Goal: Contribute content: Add original content to the website for others to see

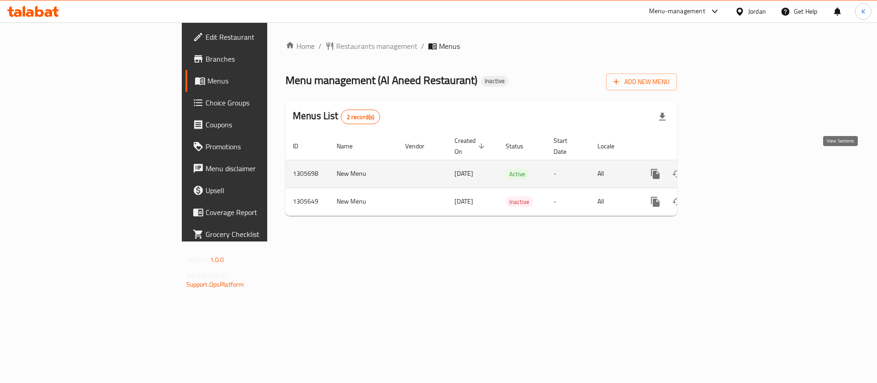
click at [732, 163] on link "enhanced table" at bounding box center [721, 174] width 22 height 22
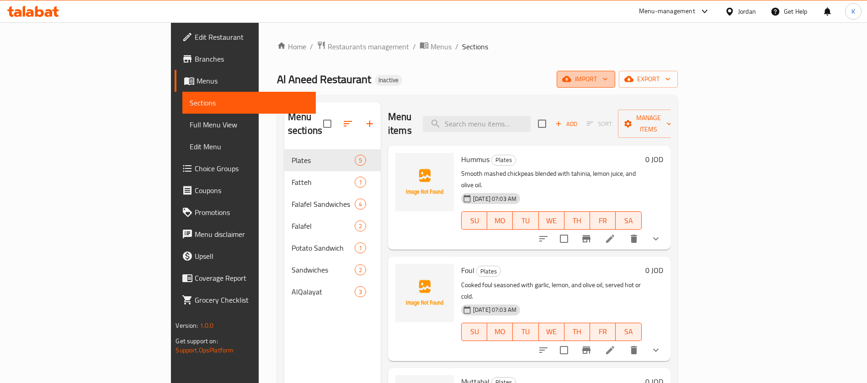
click at [615, 71] on button "import" at bounding box center [586, 79] width 58 height 17
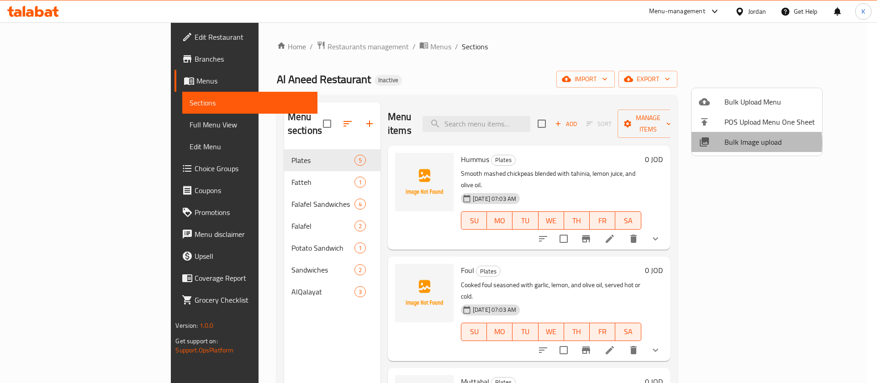
click at [734, 143] on span "Bulk Image upload" at bounding box center [770, 142] width 90 height 11
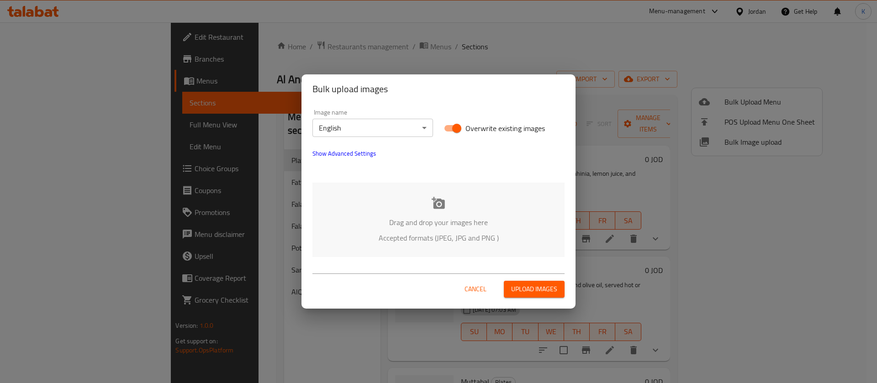
click at [443, 191] on div "Drag and drop your images here Accepted formats (JPEG, JPG and PNG )" at bounding box center [439, 220] width 252 height 74
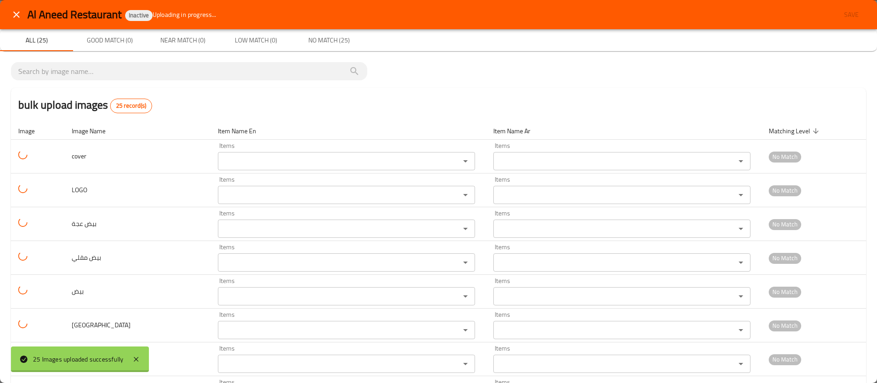
click at [246, 78] on div at bounding box center [438, 191] width 877 height 383
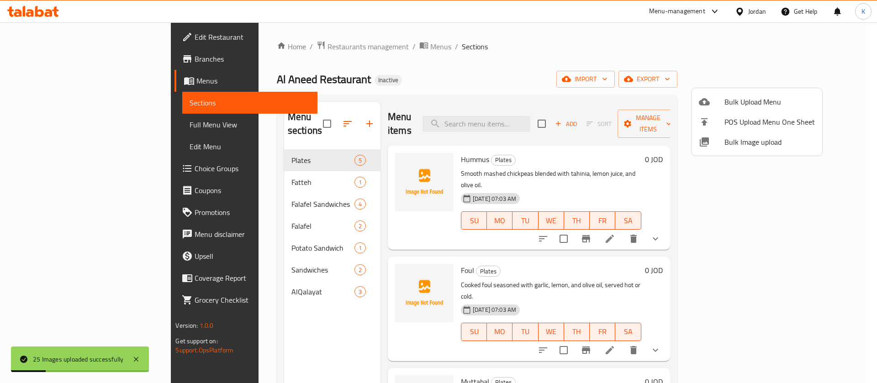
click at [708, 139] on icon at bounding box center [704, 142] width 9 height 9
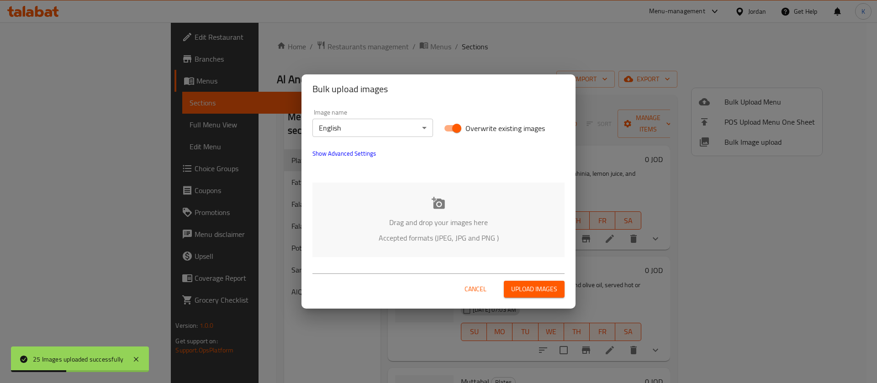
click at [433, 207] on icon at bounding box center [439, 203] width 14 height 14
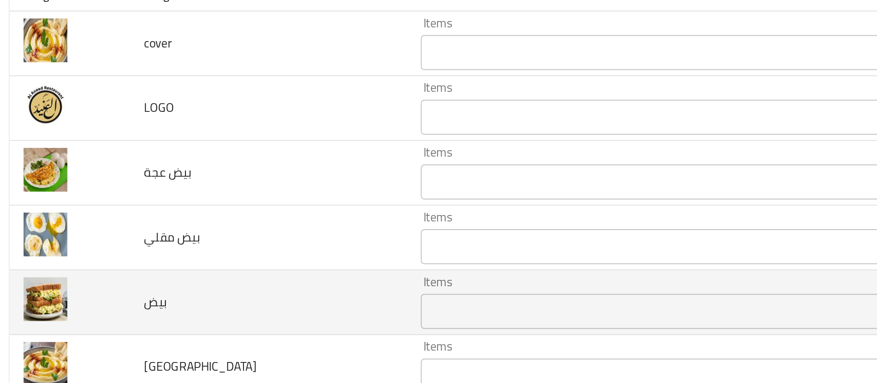
scroll to position [103, 0]
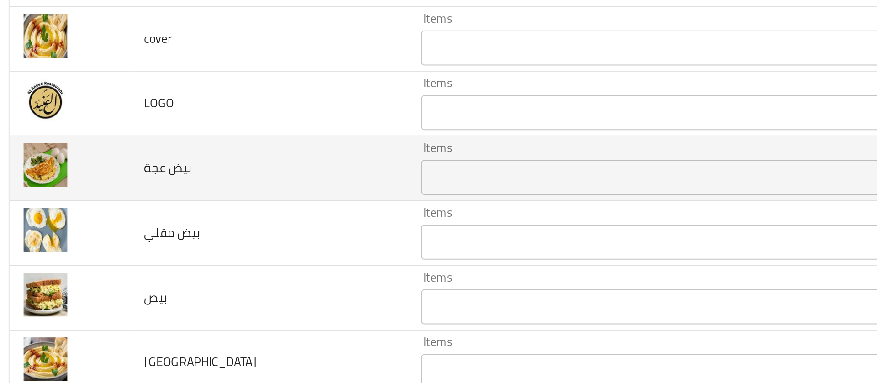
click at [244, 122] on عجة "Items" at bounding box center [339, 125] width 222 height 13
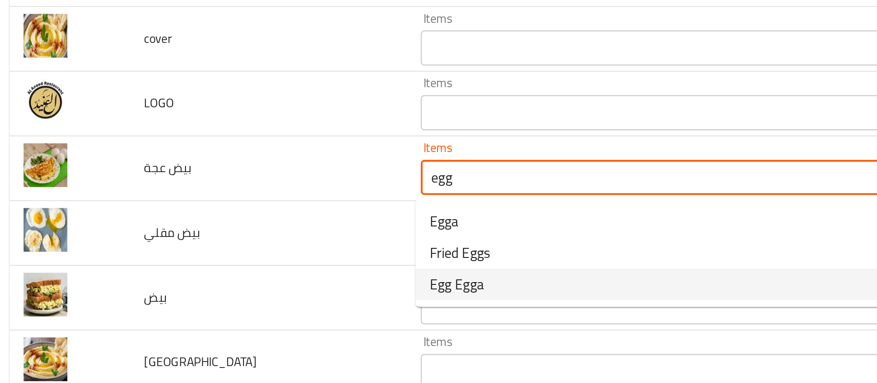
click at [253, 183] on span "Egg Egga" at bounding box center [244, 181] width 28 height 11
type عجة "Egg Egga"
type عجة-ar "بيض عجة"
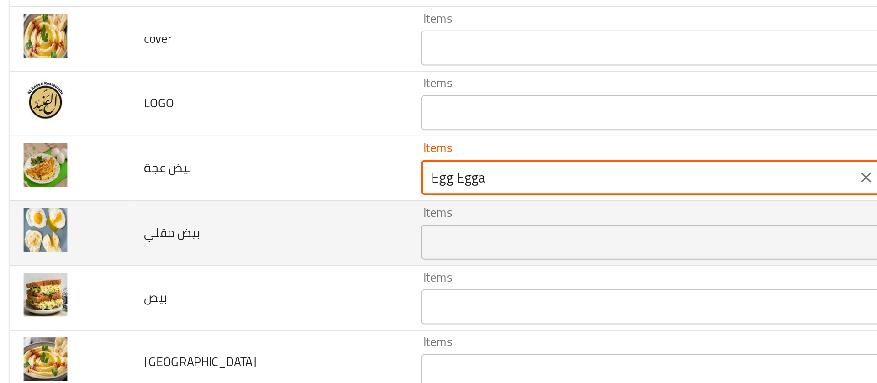
type عجة "Egg Egga"
click at [239, 158] on مقلي "Items" at bounding box center [339, 159] width 222 height 13
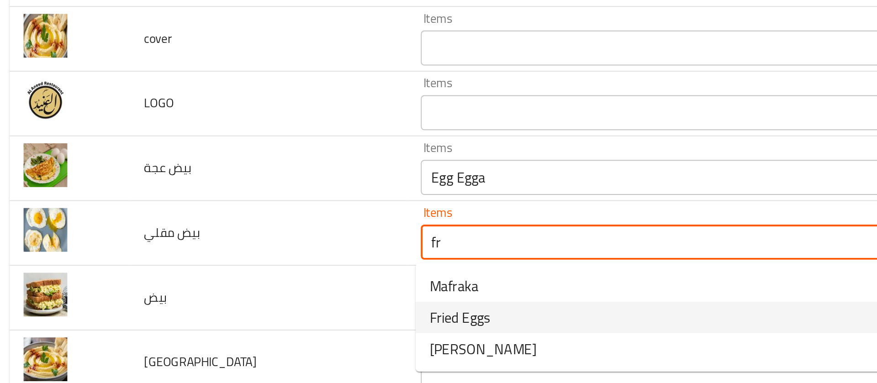
click at [247, 197] on span "Fried Eggs" at bounding box center [246, 198] width 32 height 11
type مقلي "Fried Eggs"
type مقلي-ar "بيض مقلي"
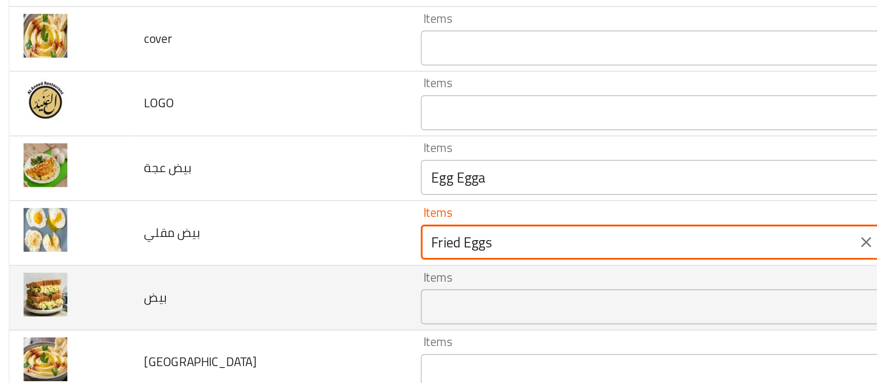
type مقلي "Fried Eggs"
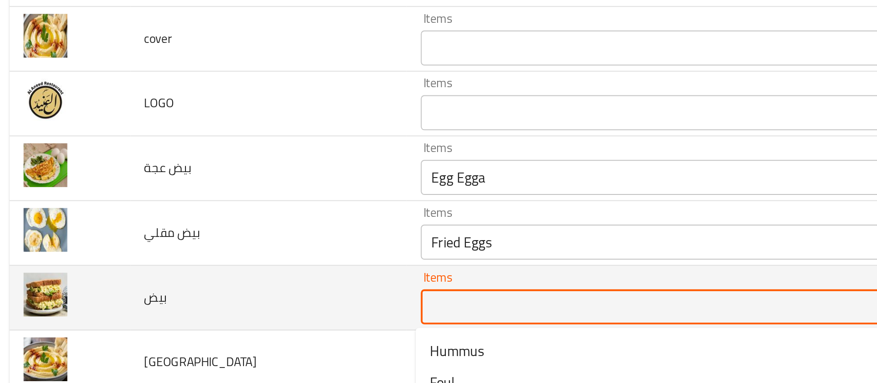
click at [238, 191] on input "Items" at bounding box center [339, 193] width 222 height 13
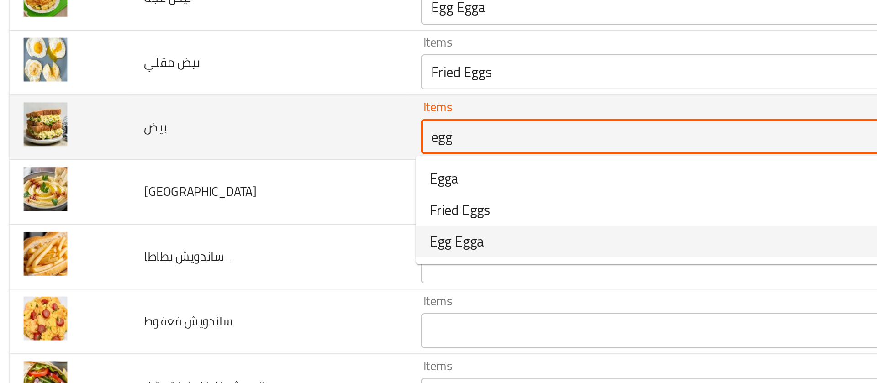
scroll to position [193, 0]
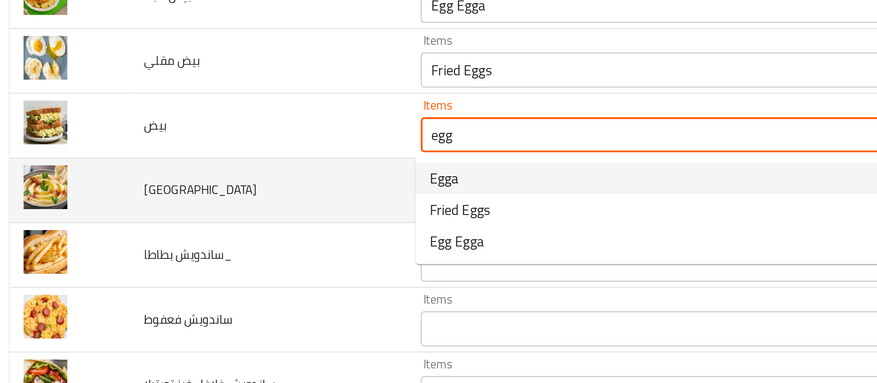
type input "egg"
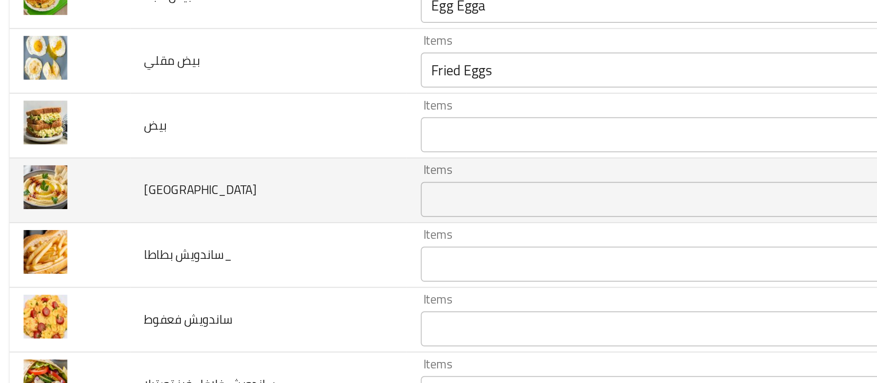
click at [215, 126] on td "[GEOGRAPHIC_DATA]" at bounding box center [146, 133] width 144 height 34
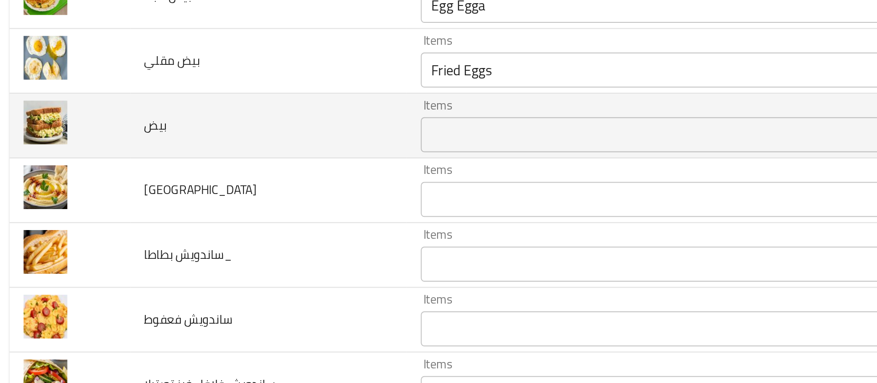
click at [229, 106] on input "Items" at bounding box center [339, 103] width 222 height 13
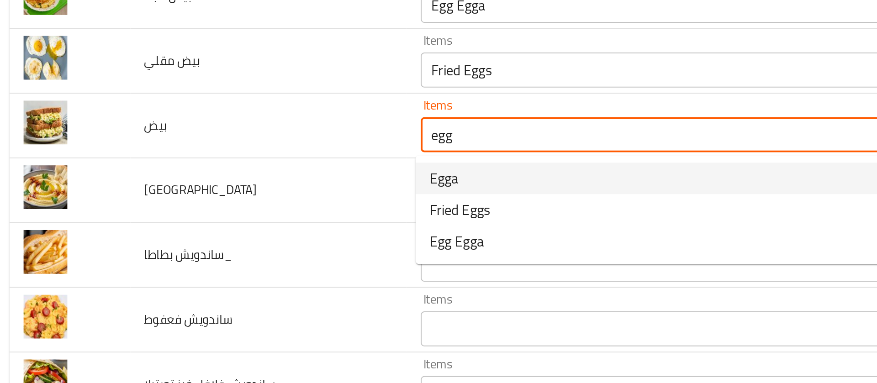
click at [242, 123] on span "Egga" at bounding box center [237, 126] width 15 height 11
type input "Egga"
type input "عجة"
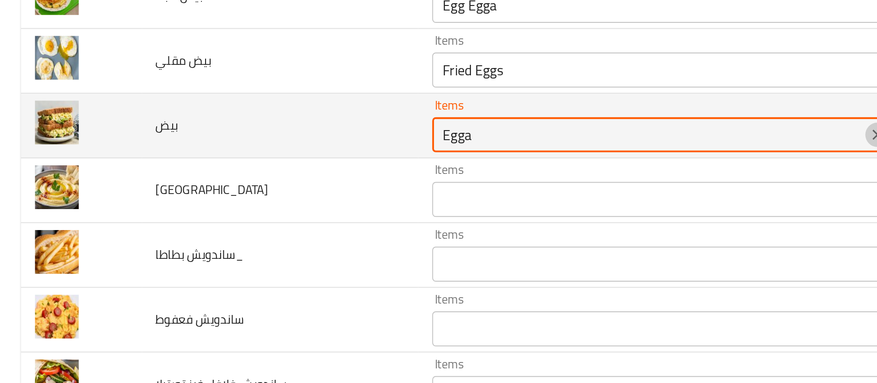
click at [455, 103] on icon "Clear" at bounding box center [458, 103] width 9 height 9
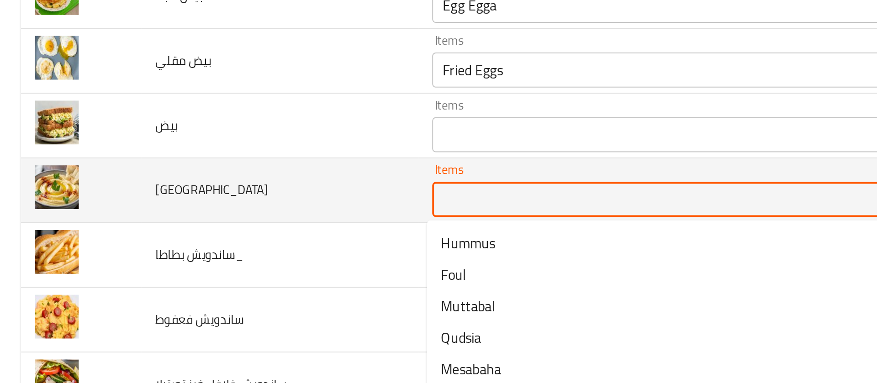
click at [262, 139] on input "Items" at bounding box center [339, 137] width 222 height 13
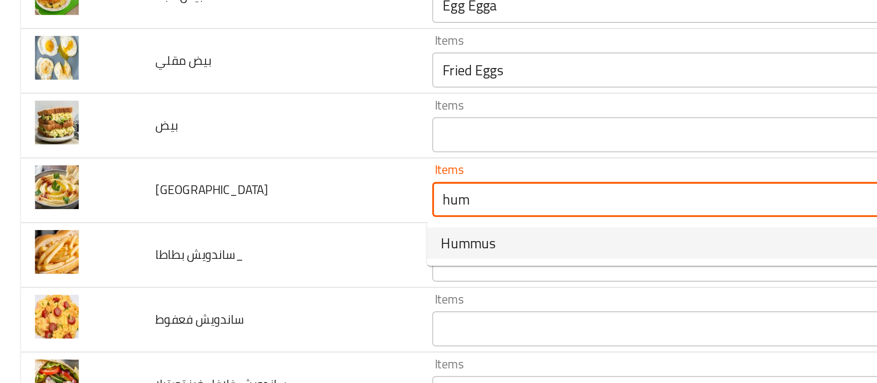
click at [250, 163] on span "Hummus" at bounding box center [244, 159] width 28 height 11
type input "Hummus"
type input "[GEOGRAPHIC_DATA]"
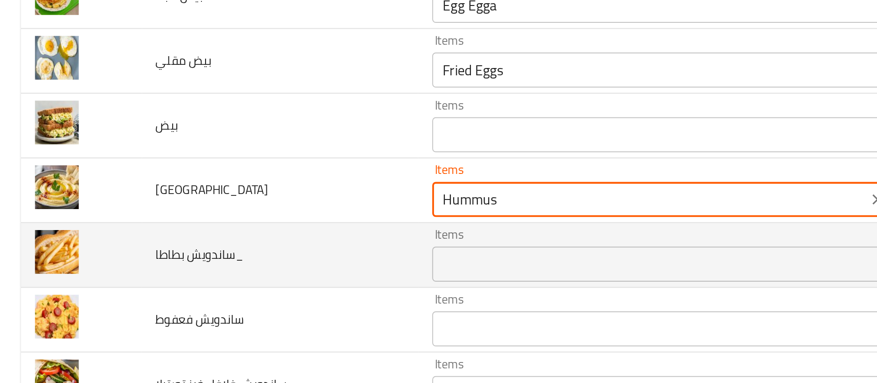
type input "Hummus"
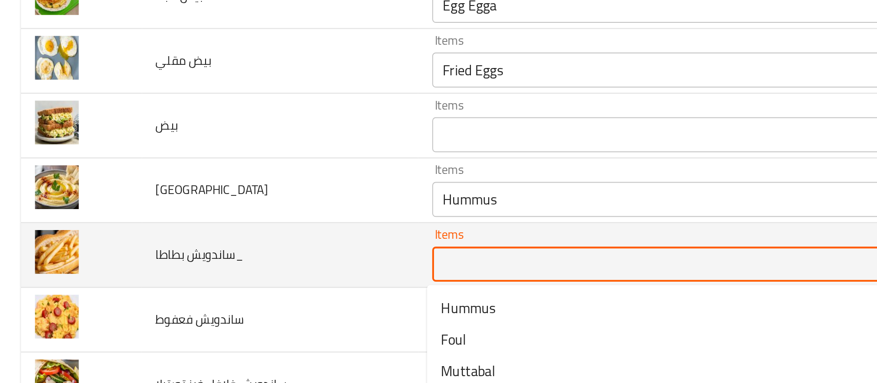
click at [245, 170] on بطاطا_ "Items" at bounding box center [339, 170] width 222 height 13
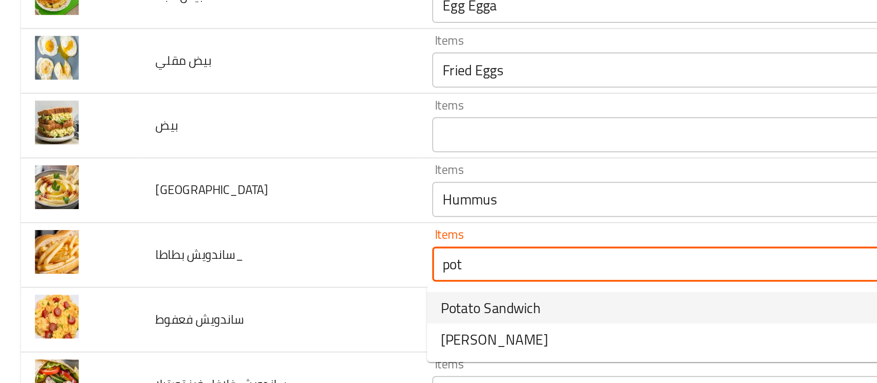
click at [244, 196] on span "Potato Sandwich" at bounding box center [256, 193] width 52 height 11
type بطاطا_ "Potato Sandwich"
type بطاطا_-ar "ساندويش بطاطا"
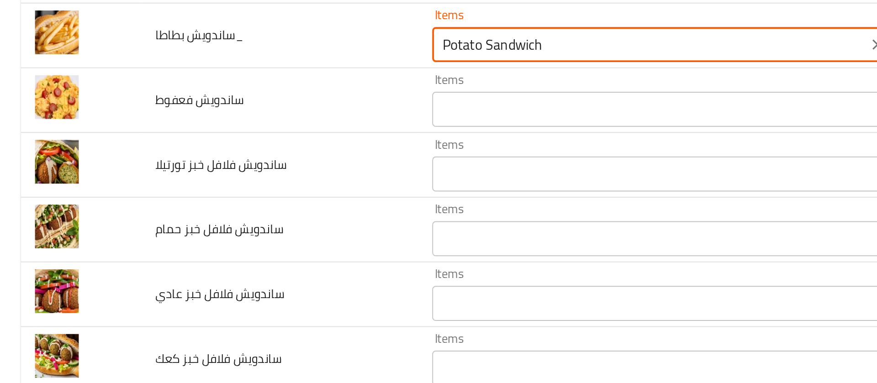
scroll to position [309, 0]
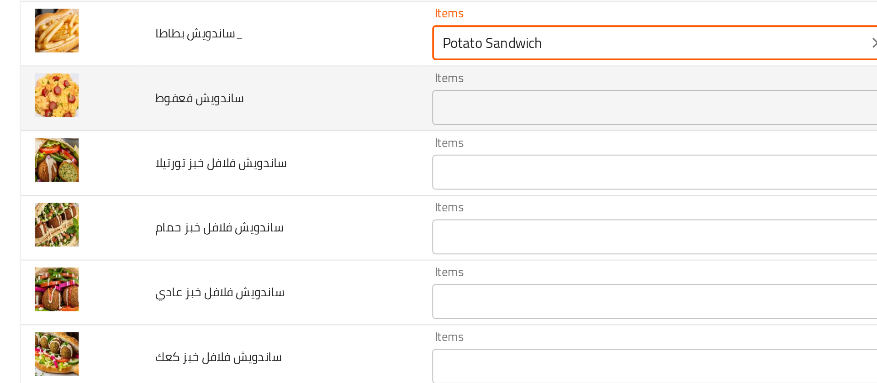
type بطاطا_ "Potato Sandwich"
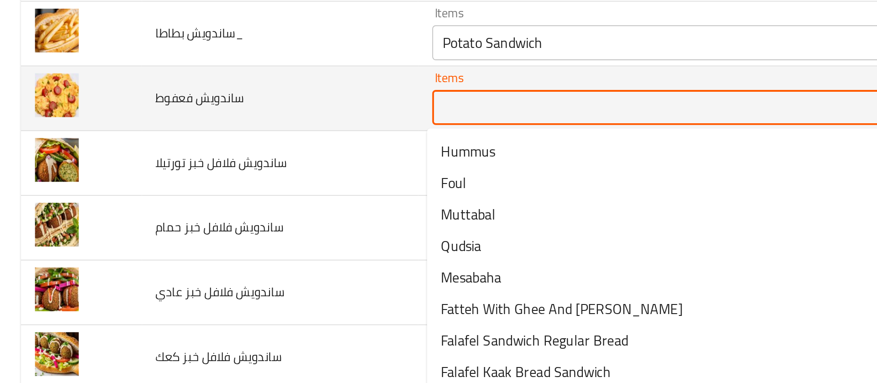
click at [247, 88] on فعفوط "Items" at bounding box center [339, 89] width 222 height 13
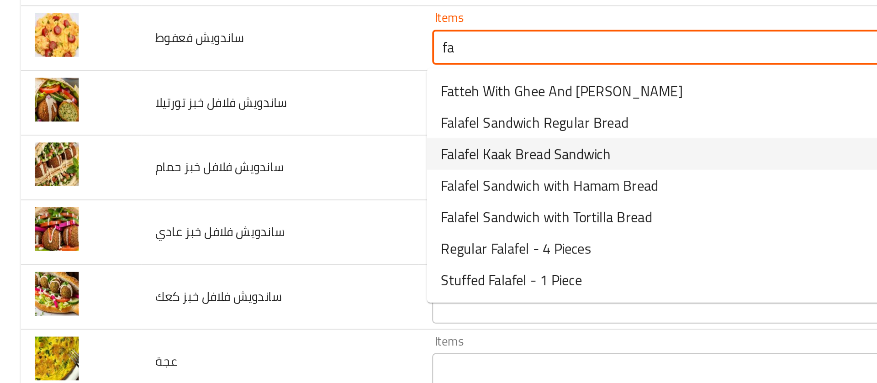
type فعفوط "f"
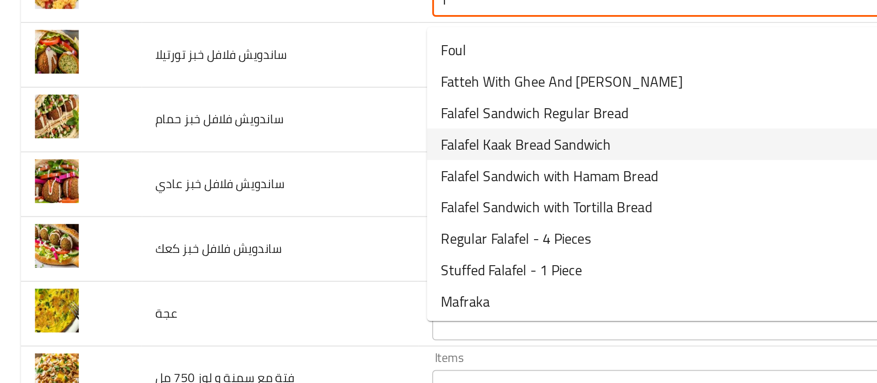
scroll to position [336, 0]
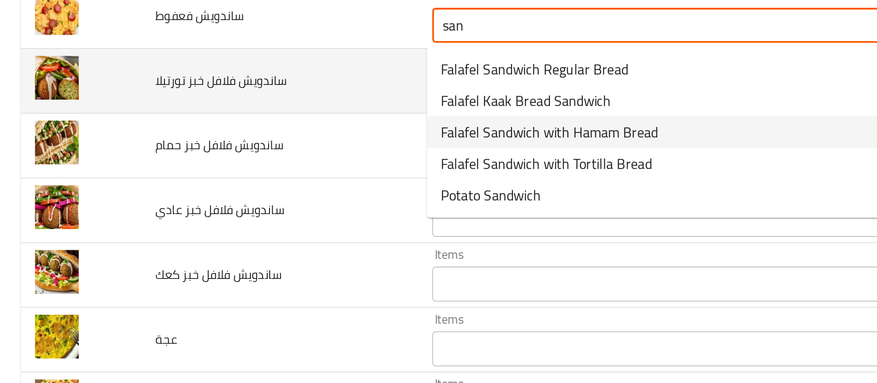
type فعفوط "san"
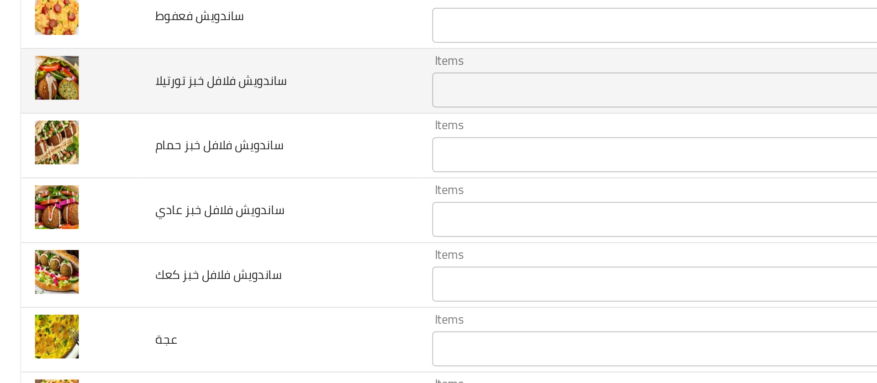
click at [183, 87] on td "ساندويش فلافل خبز تورتيلا" at bounding box center [146, 91] width 144 height 34
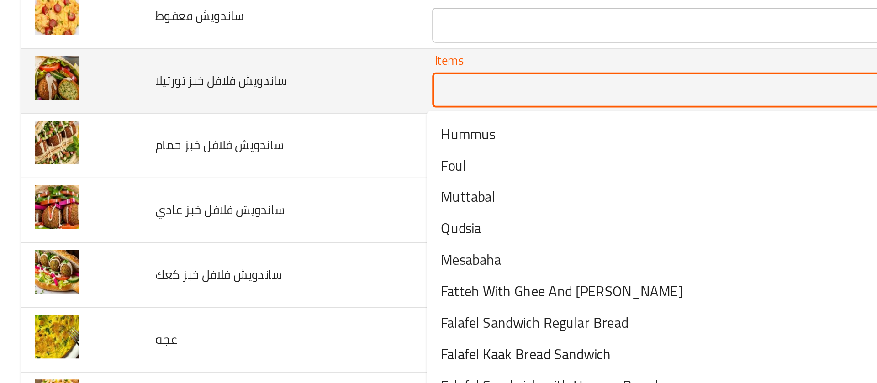
click at [243, 94] on تورتيلا "Items" at bounding box center [339, 95] width 222 height 13
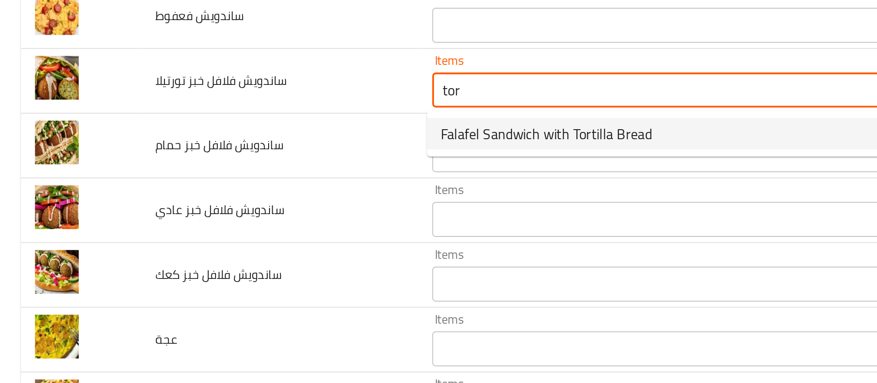
click at [250, 125] on تورتيلا-option-0 "Falafel Sandwich with Tortilla Bread" at bounding box center [348, 118] width 251 height 16
type تورتيلا "Falafel Sandwich with Tortilla Bread"
type تورتيلا-ar "ساندويش فلافل خبز تورتيلا"
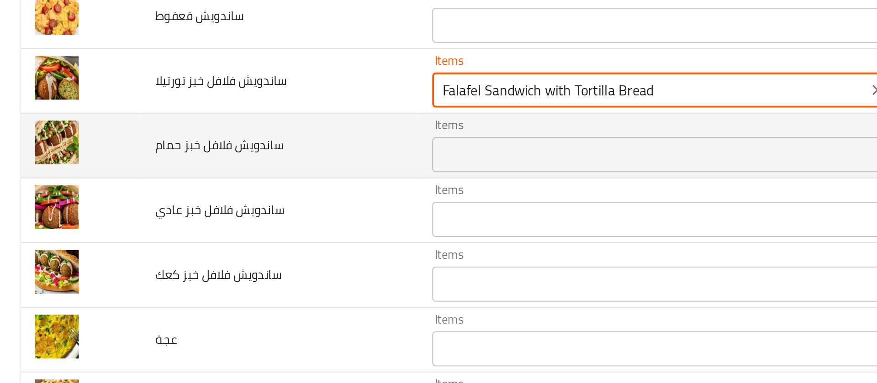
type تورتيلا "Falafel Sandwich with Tortilla Bread"
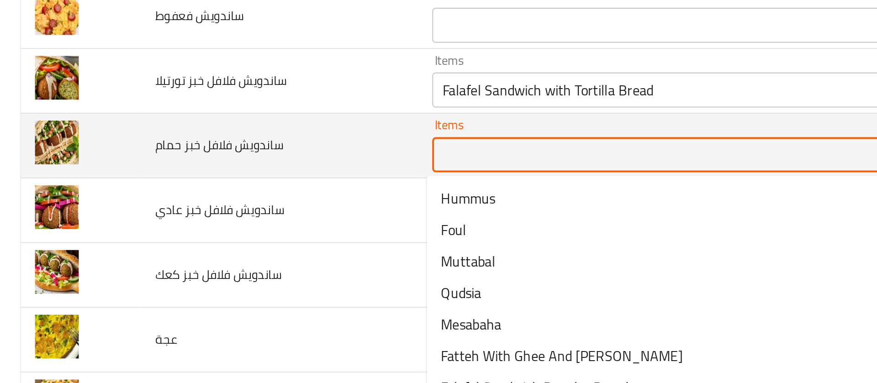
click at [246, 130] on حمام "Items" at bounding box center [339, 129] width 222 height 13
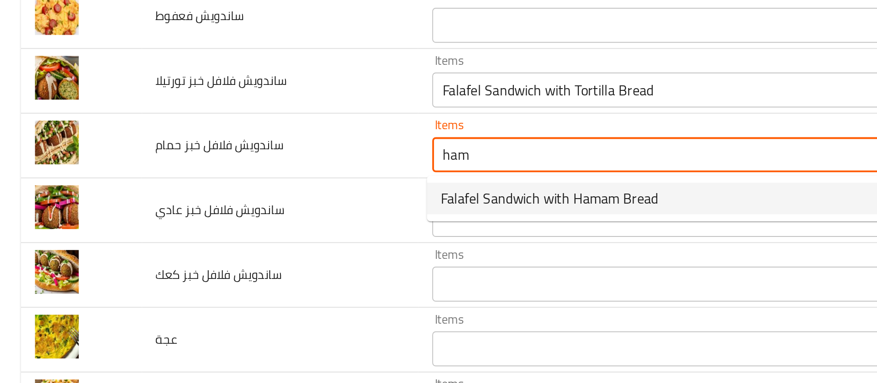
click at [249, 150] on span "Falafel Sandwich with Hamam Bread" at bounding box center [286, 152] width 113 height 11
type حمام "Falafel Sandwich with Hamam Bread"
type حمام-ar "ساندويش فلافل مع خبز حمام"
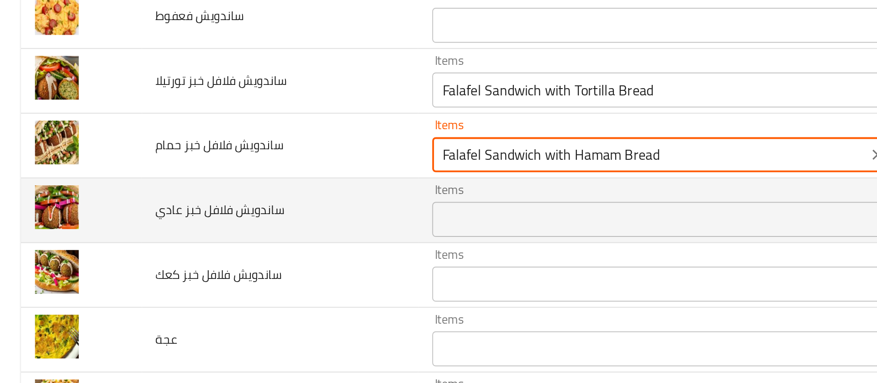
type حمام "Falafel Sandwich with Hamam Bread"
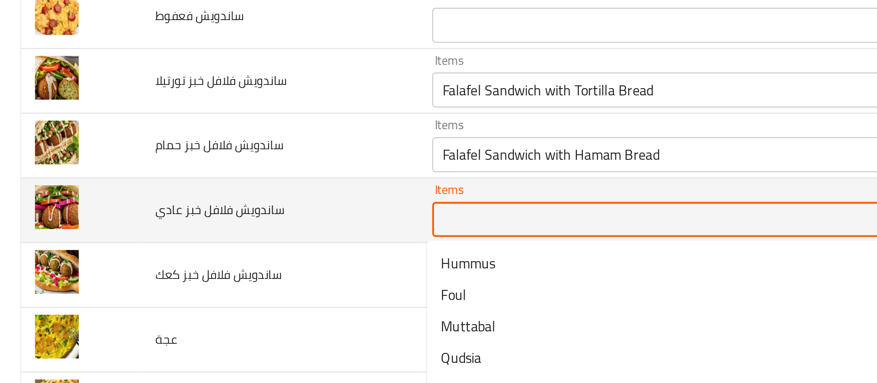
click at [244, 158] on عادي "Items" at bounding box center [339, 163] width 222 height 13
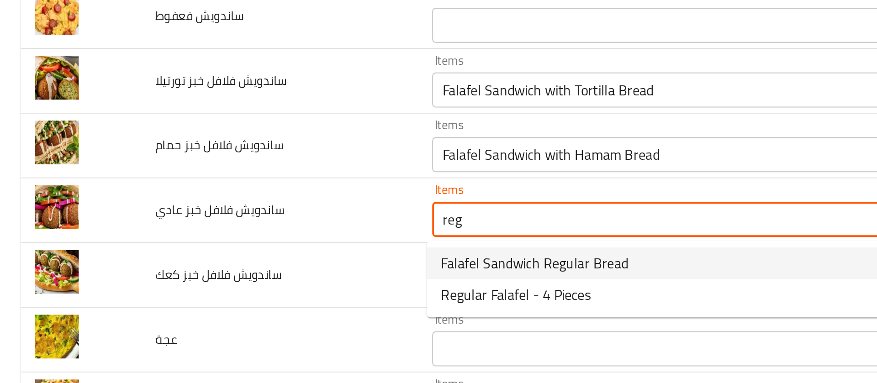
click at [246, 183] on span "Falafel Sandwich Regular Bread" at bounding box center [279, 185] width 98 height 11
type عادي "Falafel Sandwich Regular Bread"
type عادي-ar "ساندويش فلافل خبز عادي"
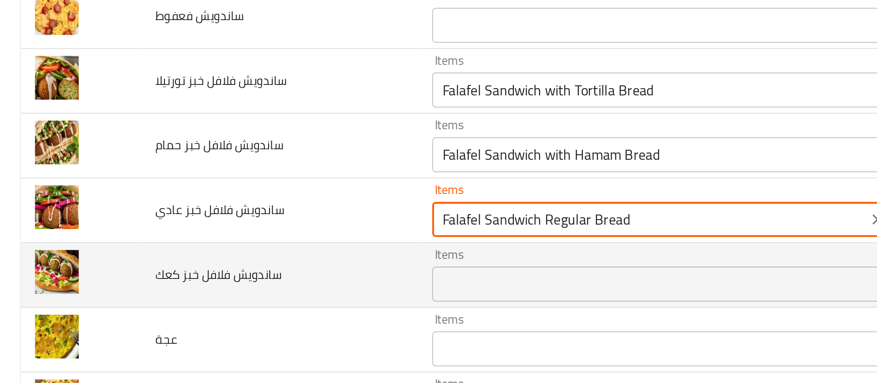
type عادي "Falafel Sandwich Regular Bread"
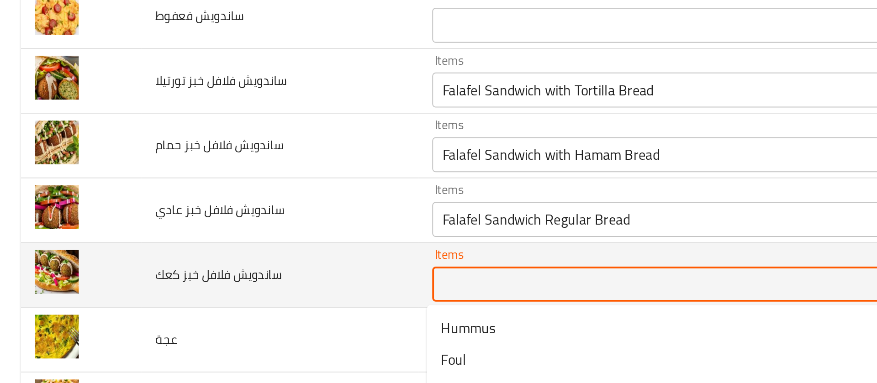
click at [244, 195] on كعك "Items" at bounding box center [339, 197] width 222 height 13
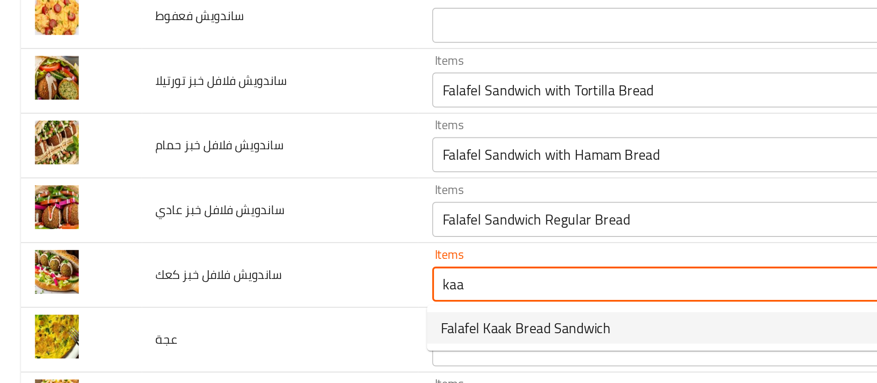
click at [247, 220] on span "Falafel Kaak Bread Sandwich" at bounding box center [274, 219] width 89 height 11
type كعك "Falafel Kaak Bread Sandwich"
type كعك-ar "ساندويش فلافل خبز كعك"
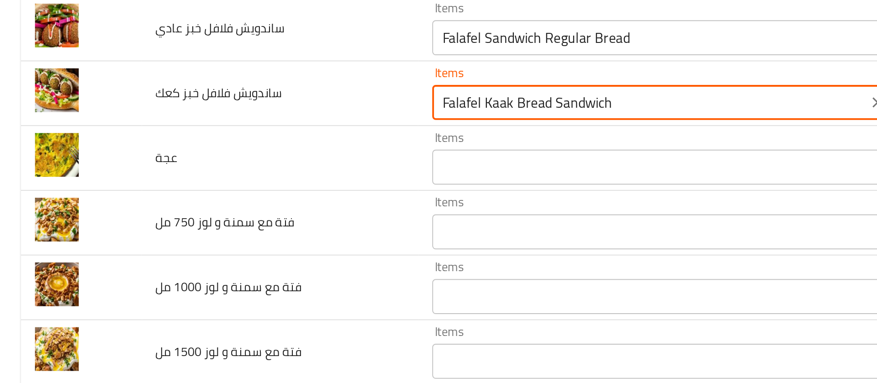
scroll to position [435, 0]
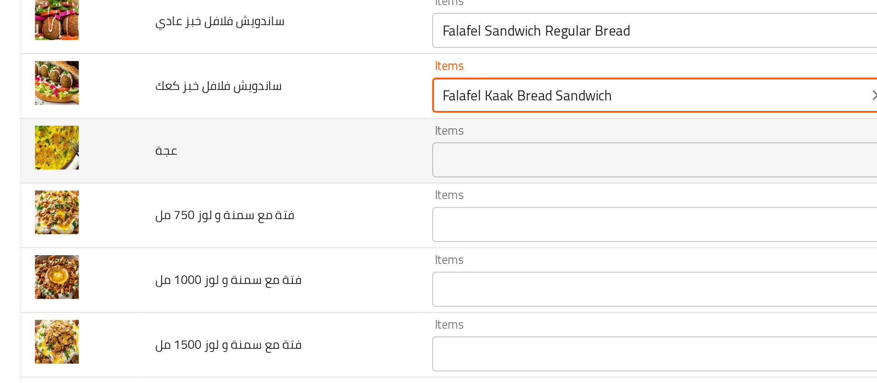
type كعك "Falafel Kaak Bread Sandwich"
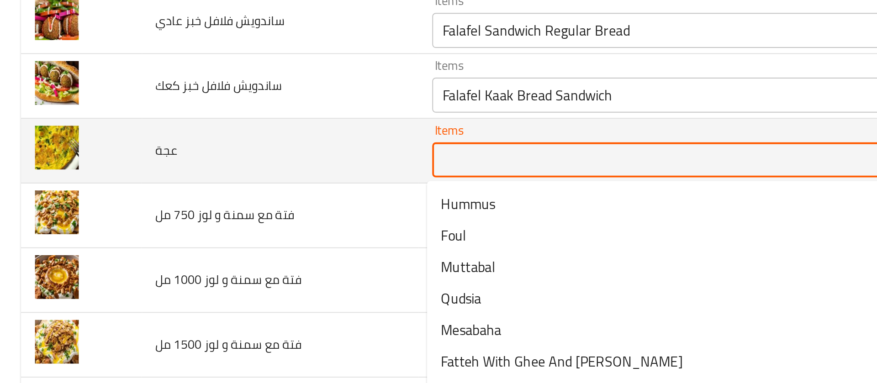
click at [249, 131] on input "Items" at bounding box center [339, 132] width 222 height 13
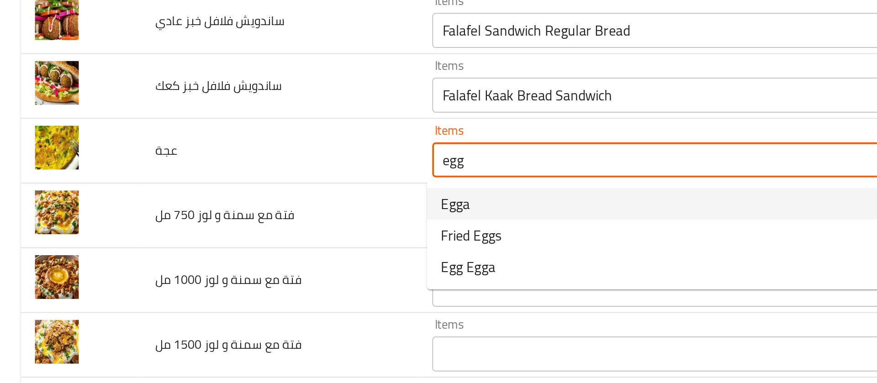
click at [233, 156] on span "Egga" at bounding box center [237, 154] width 15 height 11
type input "Egga"
type input "عجة"
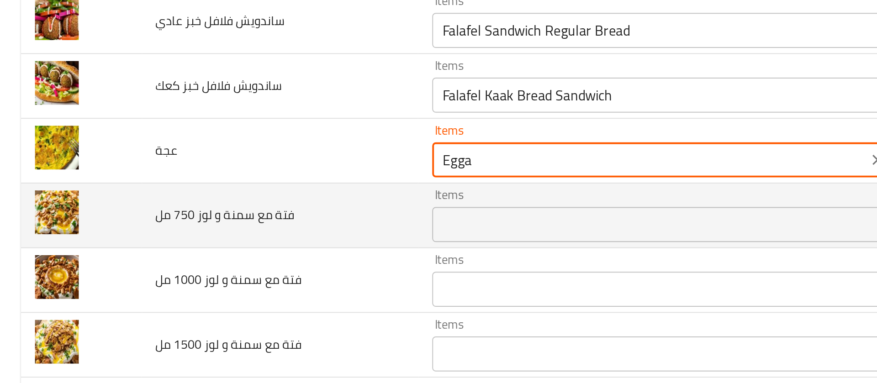
type input "Egga"
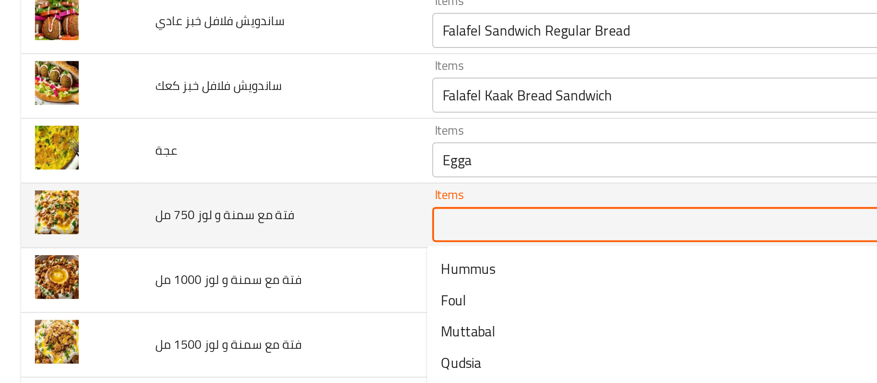
click at [242, 165] on مل "Items" at bounding box center [339, 165] width 222 height 13
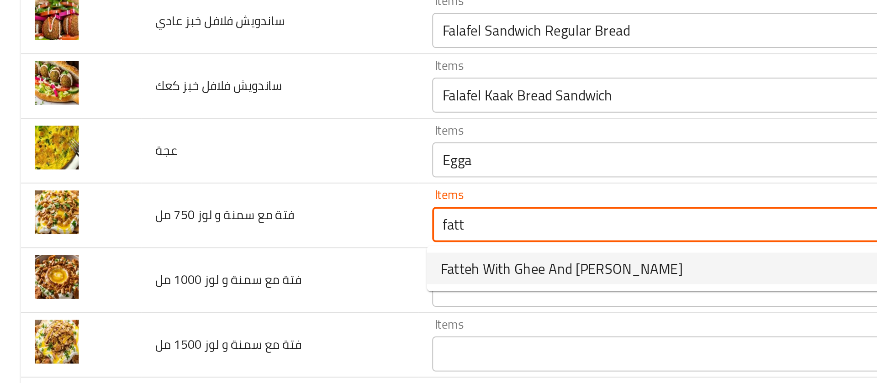
click at [248, 187] on span "Fatteh With Ghee And [PERSON_NAME]" at bounding box center [293, 188] width 126 height 11
type مل "Fatteh With Ghee And [PERSON_NAME]"
type مل-ar "فتة مع سمنة و لوز"
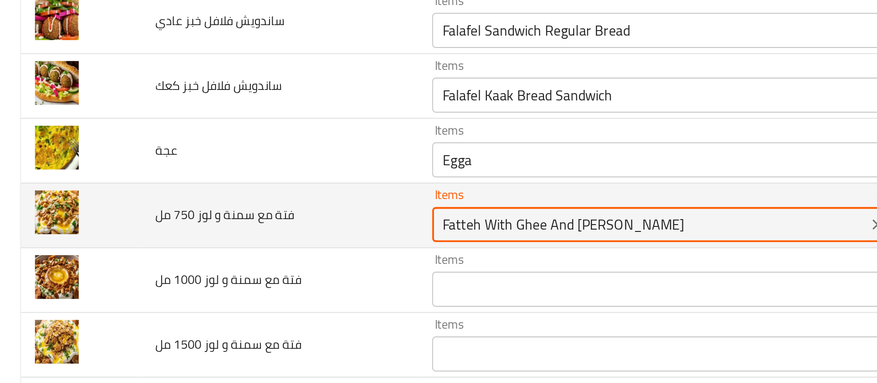
click at [249, 167] on مل "Fatteh With Ghee And [PERSON_NAME]" at bounding box center [339, 165] width 222 height 13
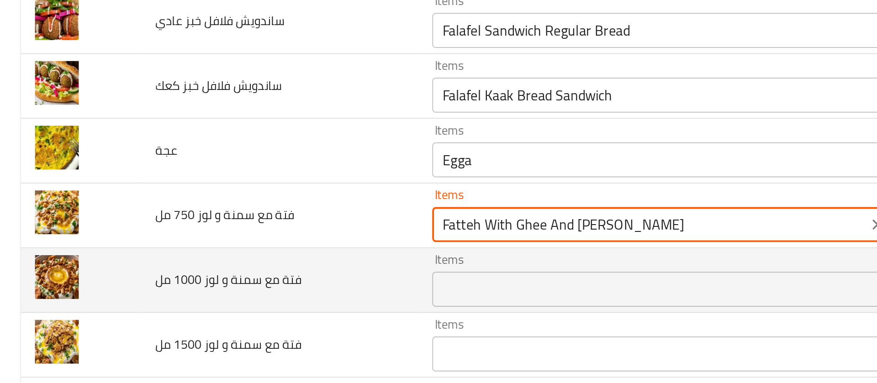
type مل "Fatteh With Ghee And [PERSON_NAME]"
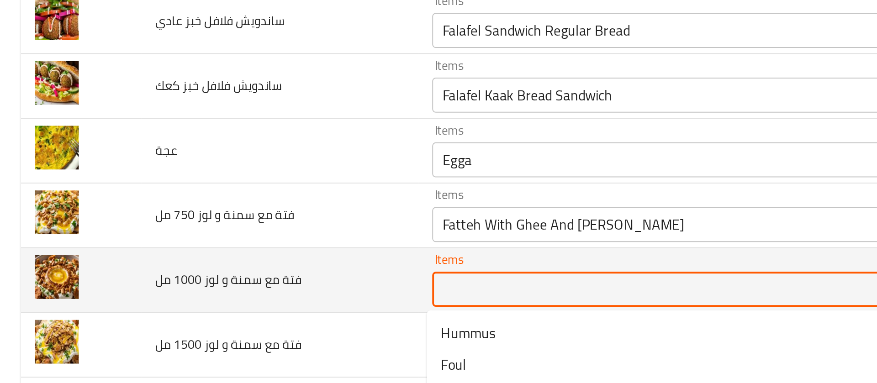
click at [246, 200] on مل "Items" at bounding box center [339, 199] width 222 height 13
paste مل "Fatteh With Ghee And [PERSON_NAME]"
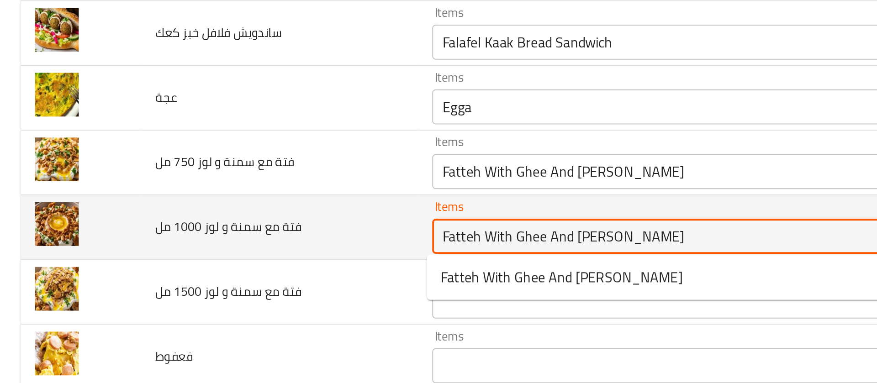
scroll to position [465, 0]
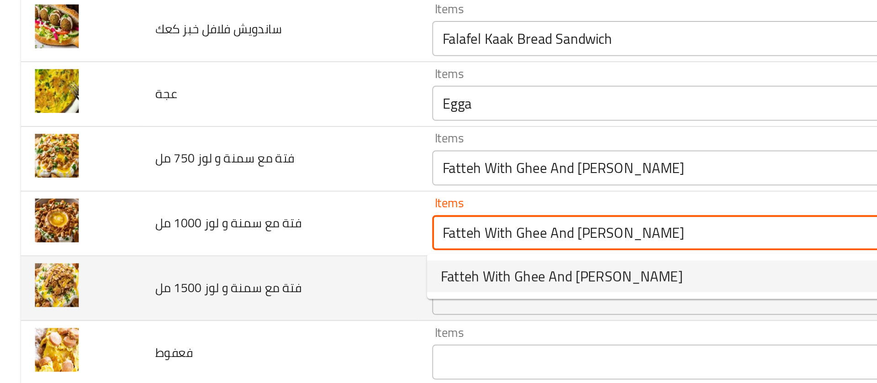
type مل "Fatteh With Ghee And [PERSON_NAME]"
click at [239, 207] on مل "Items" at bounding box center [339, 203] width 222 height 13
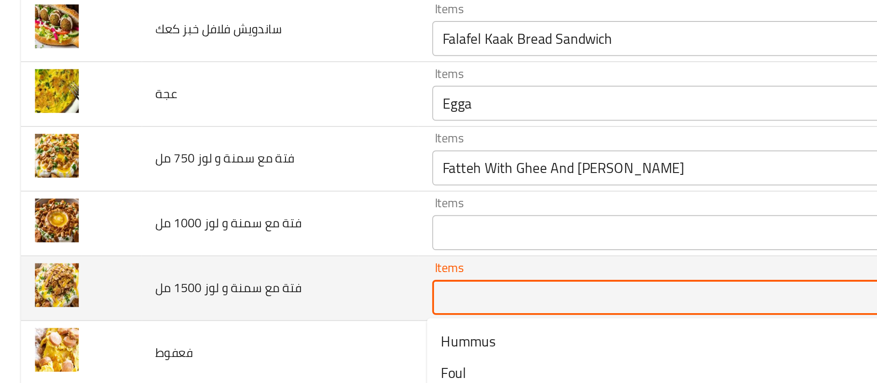
paste مل "Fatteh With Ghee And [PERSON_NAME]"
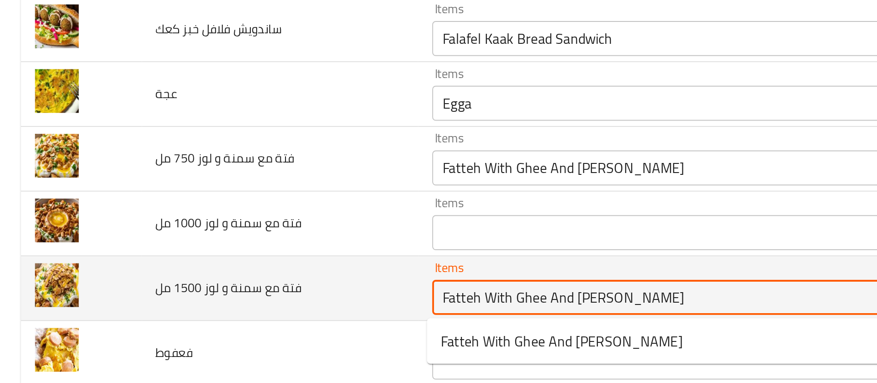
type مل "Fatteh With Ghee And [PERSON_NAME]"
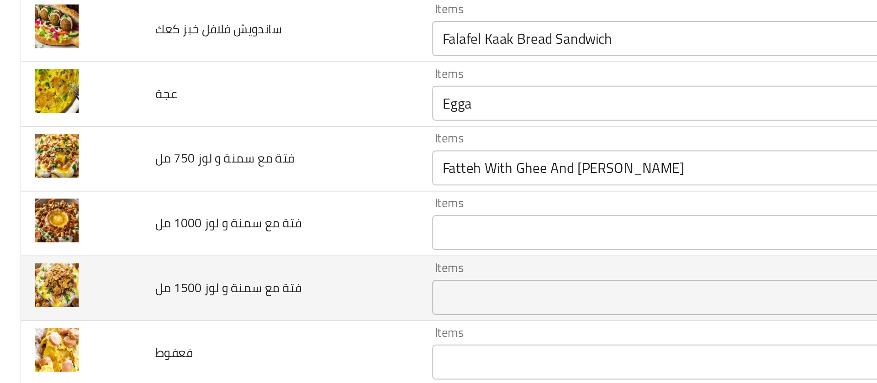
click at [207, 197] on td "فتة مع سمنة و لوز 1500 مل" at bounding box center [146, 199] width 144 height 34
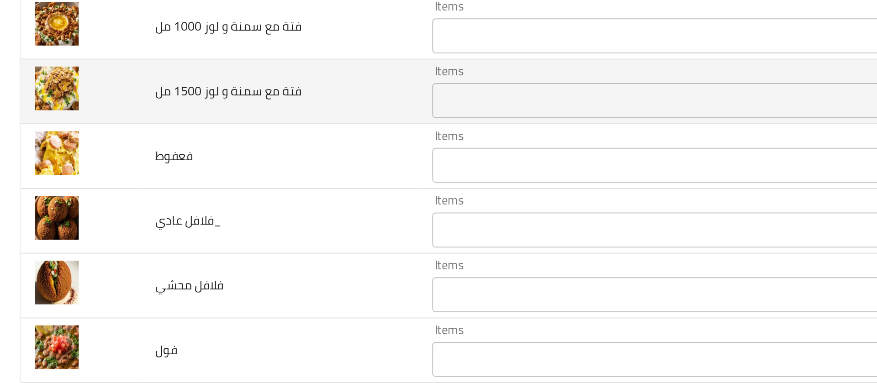
scroll to position [575, 0]
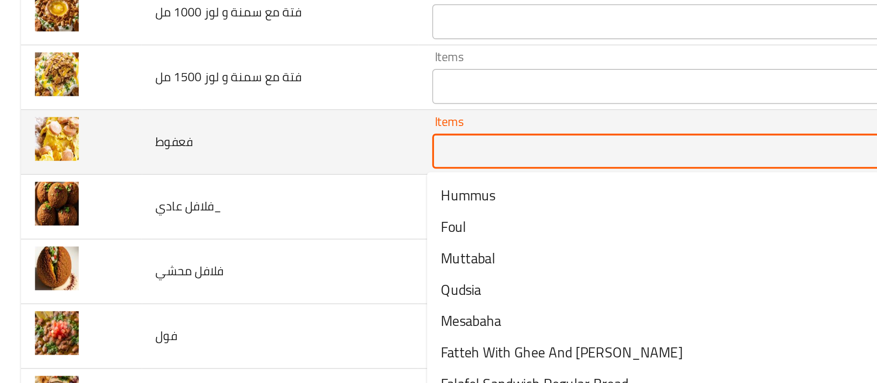
click at [240, 131] on input "Items" at bounding box center [339, 127] width 222 height 13
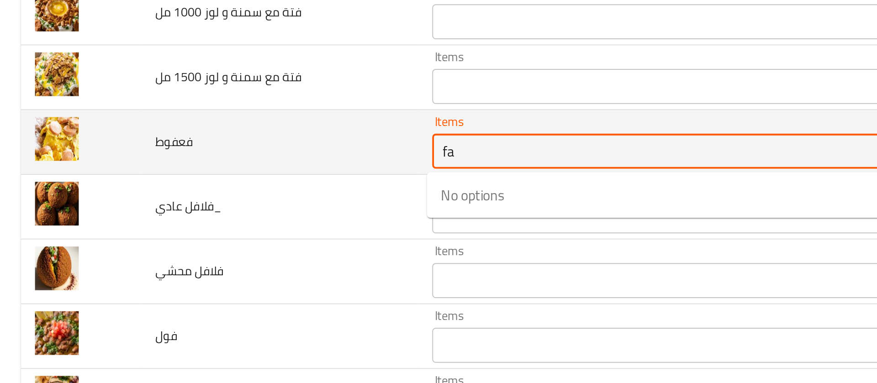
type input "f"
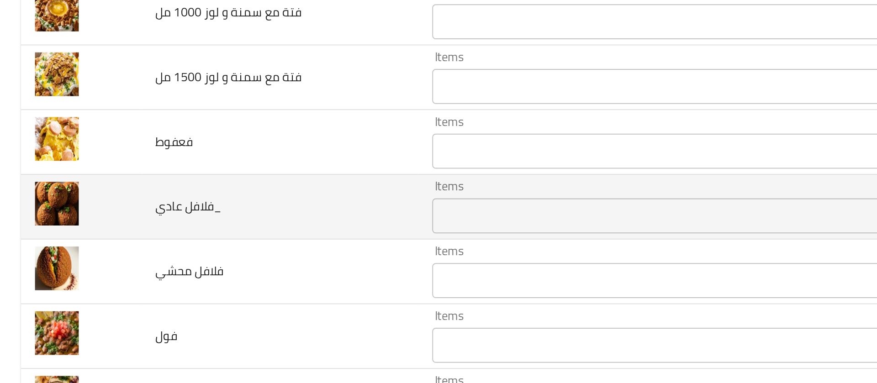
click at [210, 152] on td "فلافل عادي_" at bounding box center [146, 157] width 144 height 34
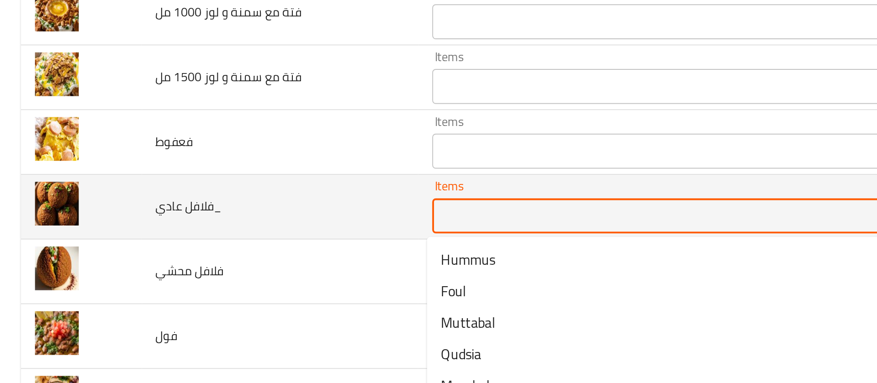
click at [247, 163] on عادي_ "Items" at bounding box center [339, 161] width 222 height 13
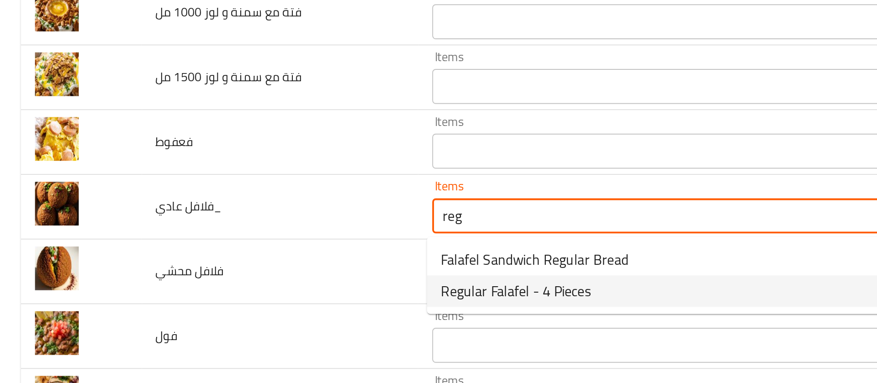
click at [247, 198] on span "Regular Falafel - 4 Pieces" at bounding box center [269, 200] width 78 height 11
type عادي_ "Regular Falafel - 4 Pieces"
type عادي_-ar "فلافل عادي - 4 حبات"
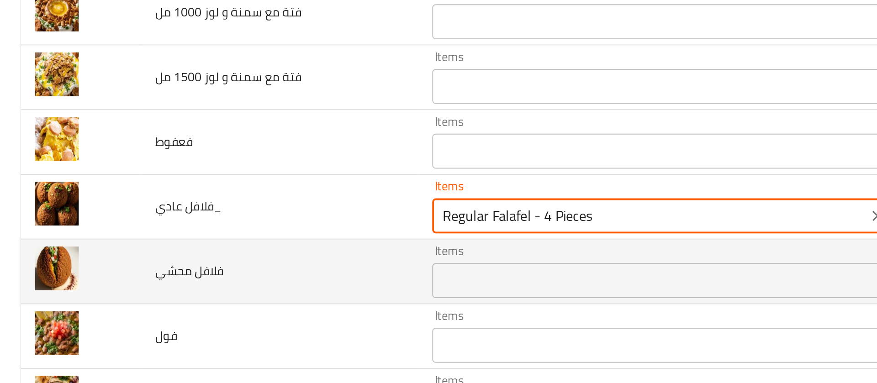
click at [245, 203] on div "Items" at bounding box center [353, 195] width 254 height 18
type عادي_ "Regular Falafel - 4 Pieces"
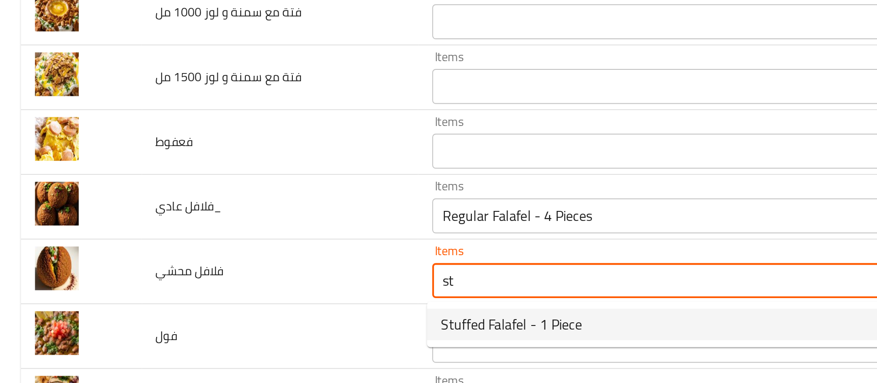
click at [248, 212] on span "Stuffed Falafel - 1 Piece" at bounding box center [267, 217] width 74 height 11
type محشي "Stuffed Falafel - 1 Piece"
type محشي-ar "فلافل محشي - 1 حبة"
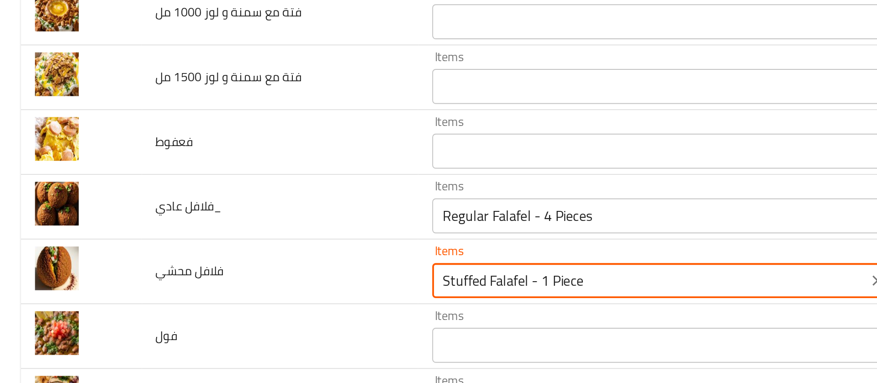
scroll to position [620, 0]
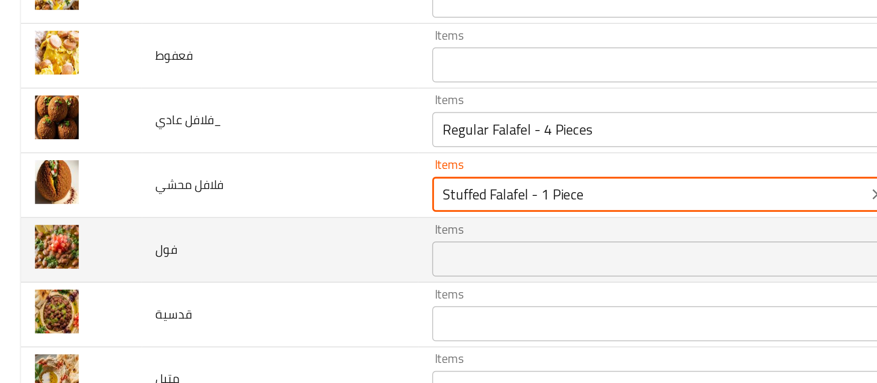
type محشي "Stuffed Falafel - 1 Piece"
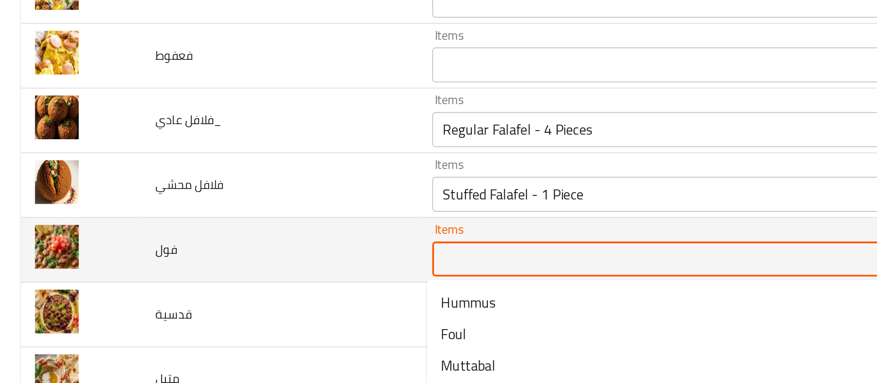
click at [255, 183] on input "Items" at bounding box center [339, 183] width 222 height 13
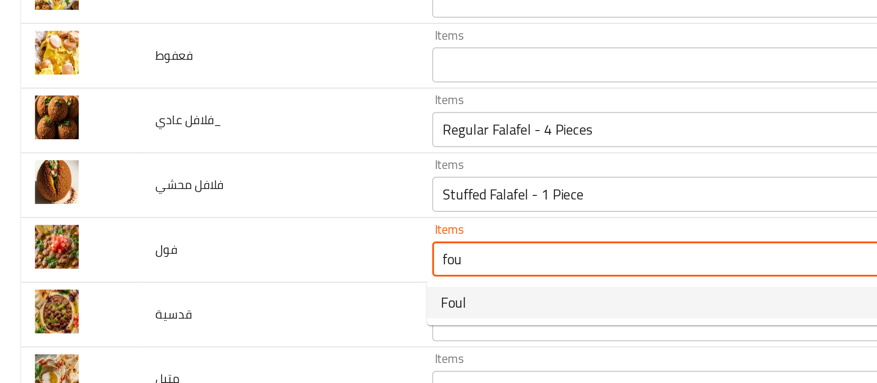
click at [245, 206] on li "Foul" at bounding box center [348, 206] width 251 height 16
type input "Foul"
type input "فول"
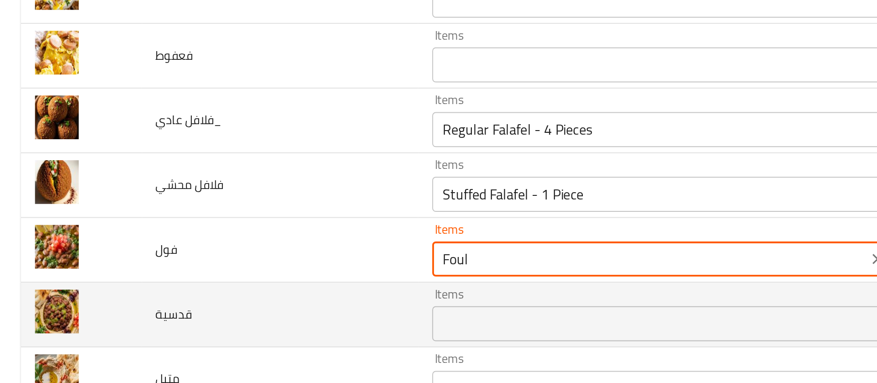
type input "Foul"
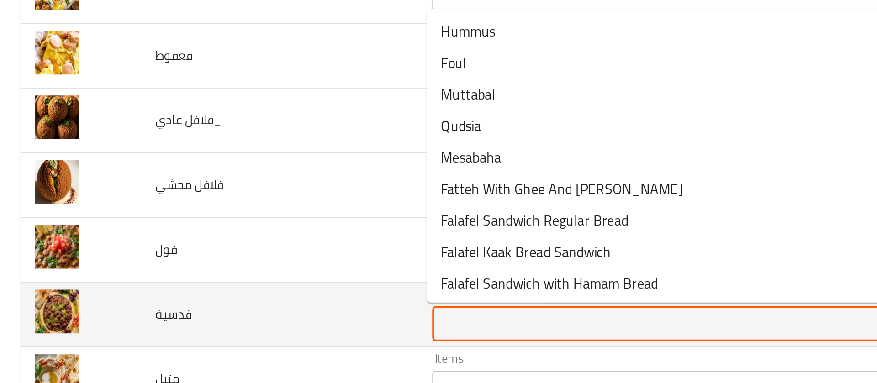
click at [239, 211] on input "Items" at bounding box center [339, 217] width 222 height 13
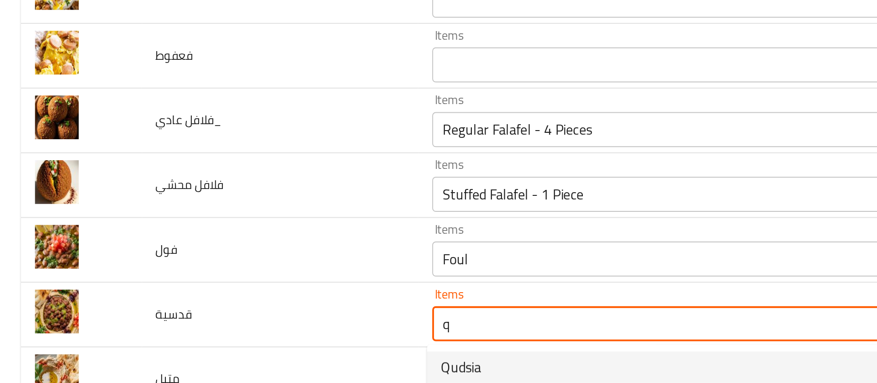
click at [239, 238] on span "Qudsia" at bounding box center [240, 240] width 21 height 11
type input "Qudsia"
type input "قدسية"
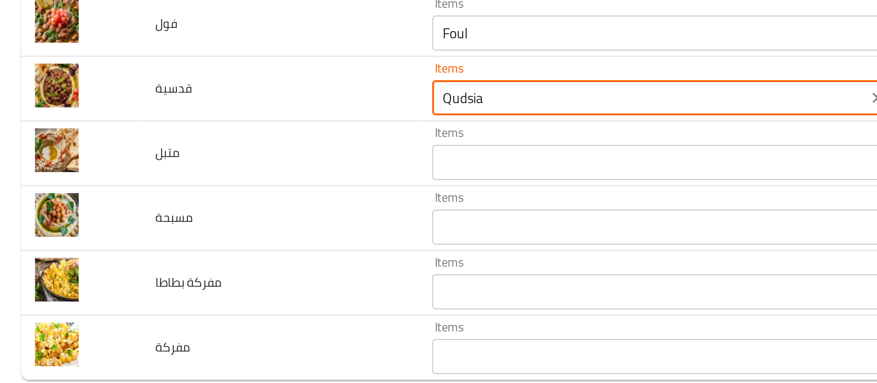
scroll to position [0, 0]
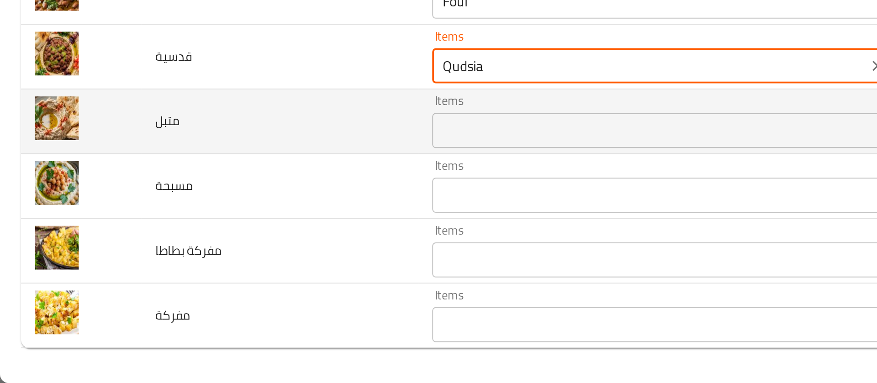
type input "Qudsia"
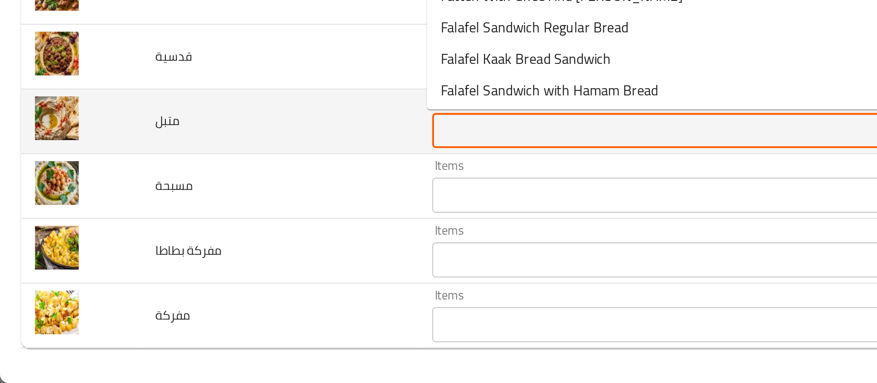
click at [256, 253] on input "Items" at bounding box center [339, 251] width 222 height 13
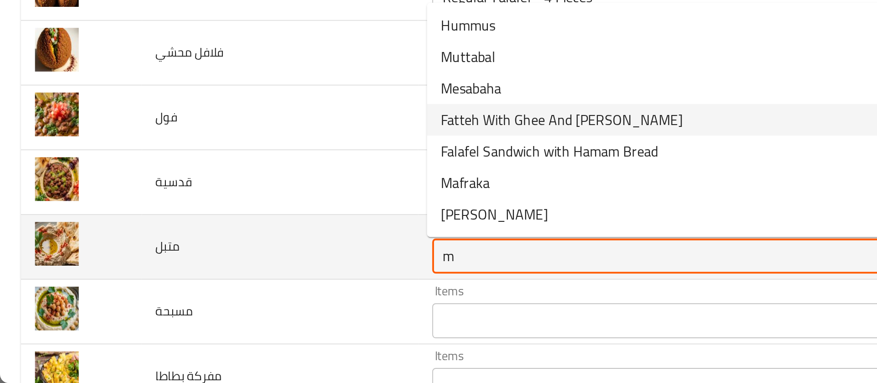
scroll to position [553, 0]
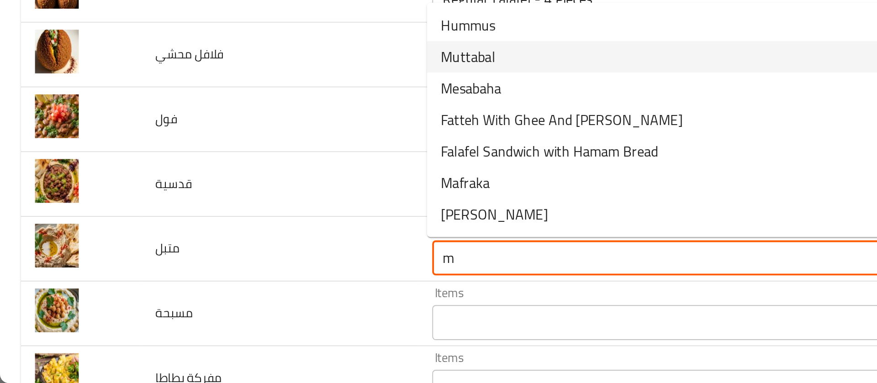
click at [250, 214] on span "Muttabal" at bounding box center [244, 212] width 28 height 11
type input "Muttabal"
type input "متبل"
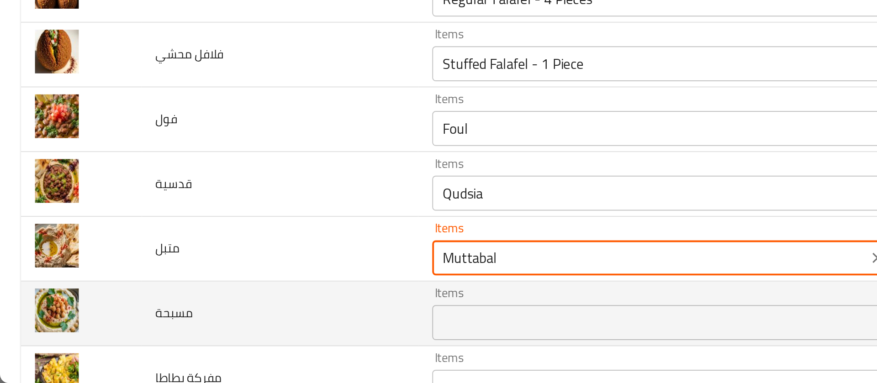
type input "Muttabal"
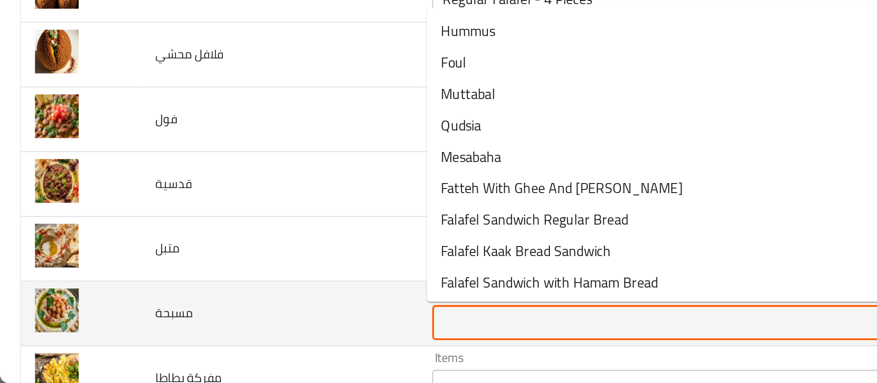
click at [239, 350] on input "Items" at bounding box center [339, 351] width 222 height 13
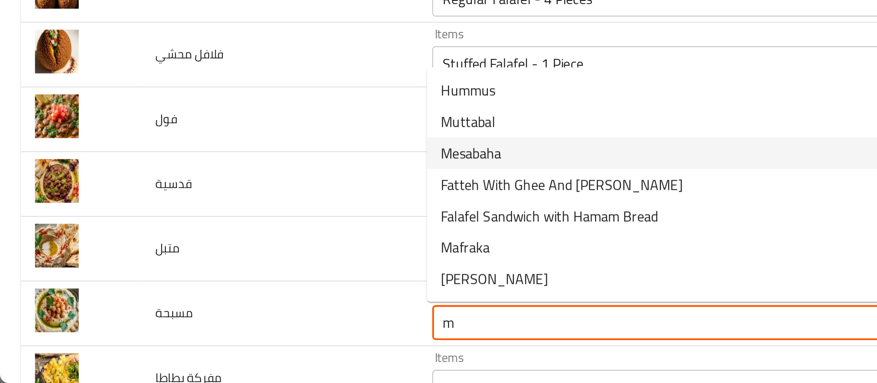
click at [239, 262] on span "Mesabaha" at bounding box center [246, 263] width 32 height 11
type input "Mesabaha"
type input "مسبحة"
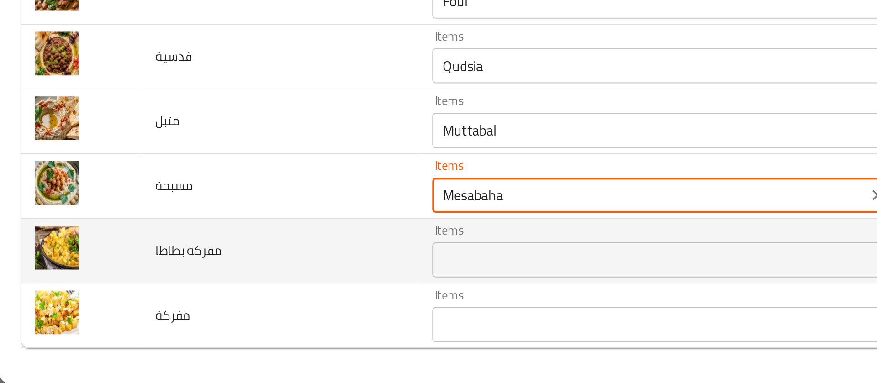
scroll to position [620, 0]
type input "Mesabaha"
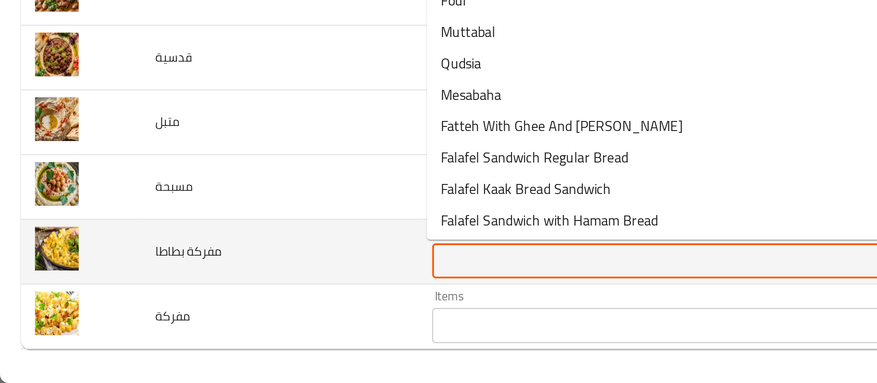
click at [242, 316] on بطاطا "Items" at bounding box center [339, 319] width 222 height 13
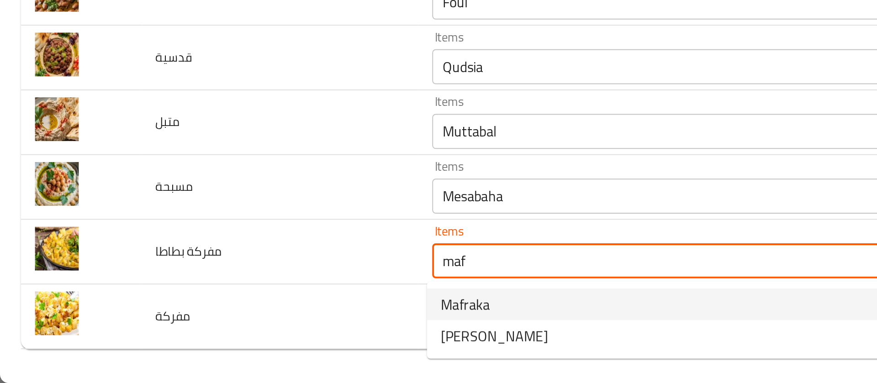
click at [243, 345] on span "Mafraka" at bounding box center [243, 342] width 26 height 11
type بطاطا "Mafraka"
type بطاطا-ar "مفركة"
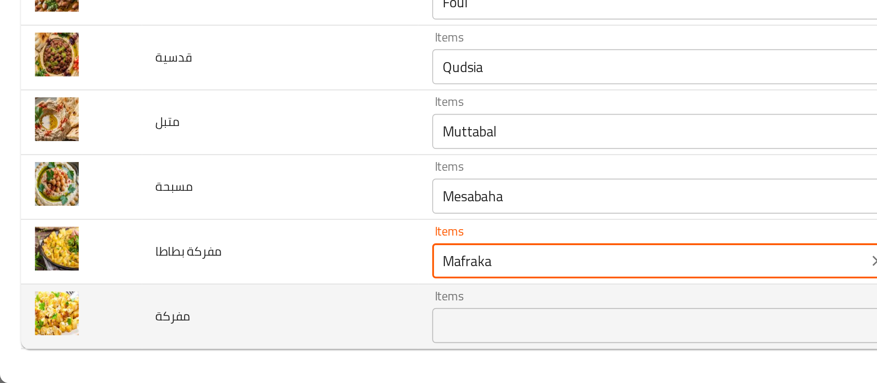
type بطاطا "Mafraka"
click at [242, 353] on input "Items" at bounding box center [339, 353] width 222 height 13
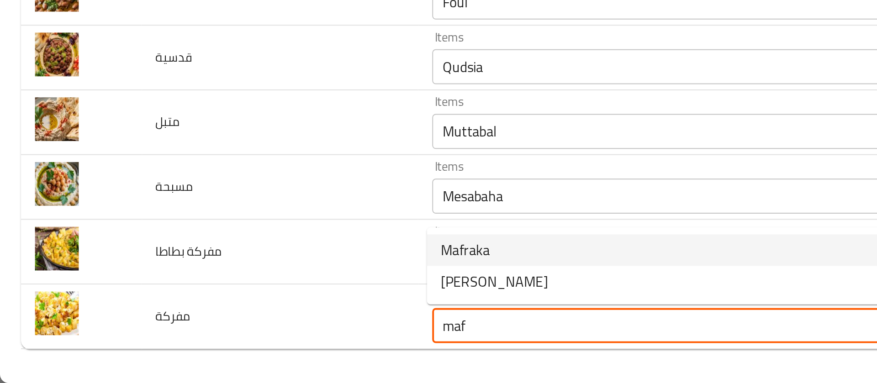
click at [248, 313] on span "Mafraka" at bounding box center [243, 313] width 26 height 11
type input "Mafraka"
type input "مفركة"
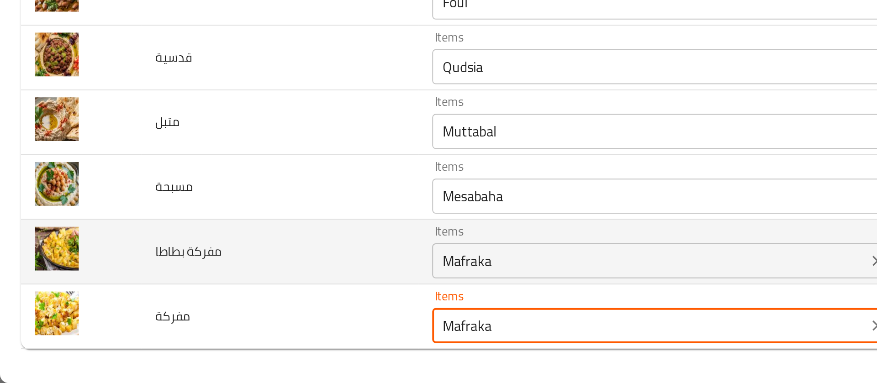
type input "Mafraka"
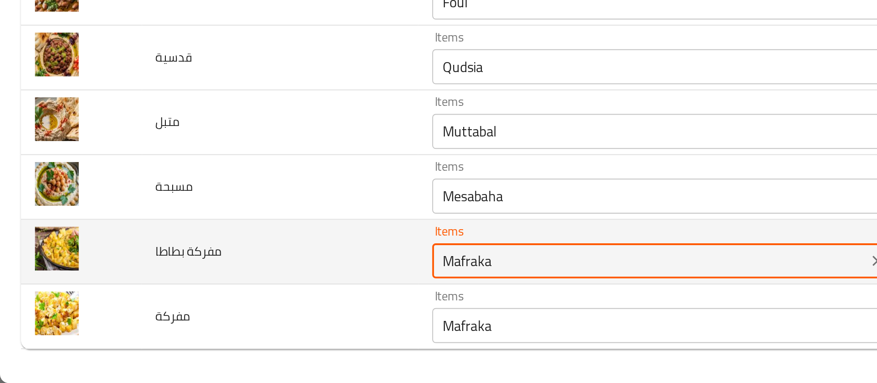
click at [261, 321] on بطاطا "Mafraka" at bounding box center [339, 319] width 222 height 13
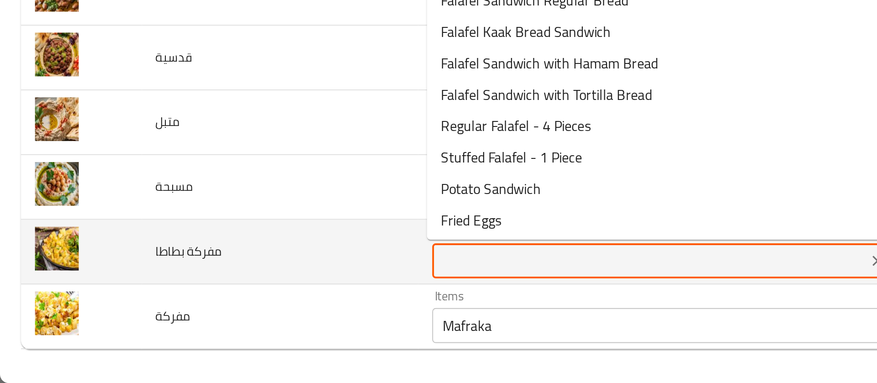
type بطاطا "m"
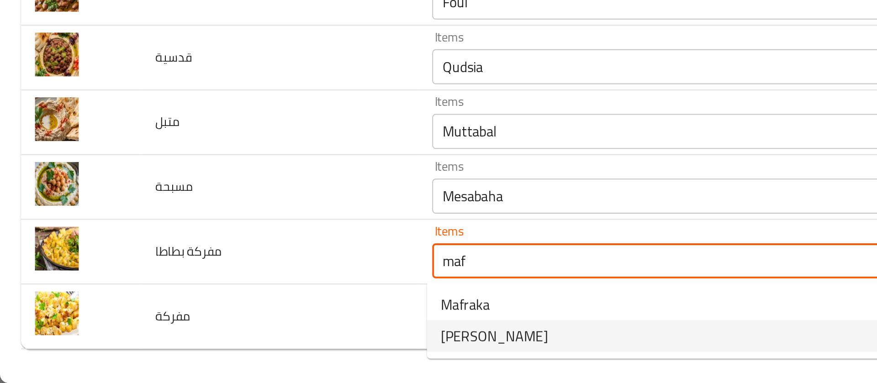
click at [254, 359] on span "[PERSON_NAME]" at bounding box center [258, 358] width 56 height 11
type بطاطا "[PERSON_NAME]"
type بطاطا-ar "مفركة بطاطا"
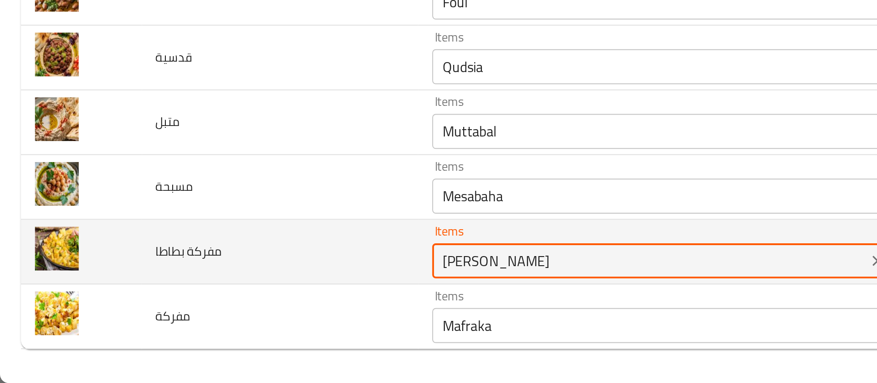
type بطاطا "[PERSON_NAME]"
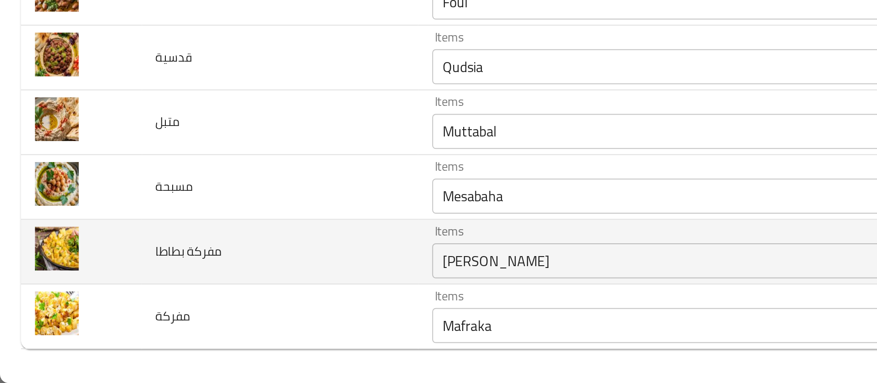
click at [194, 309] on td "مفركة بطاطا" at bounding box center [146, 315] width 144 height 34
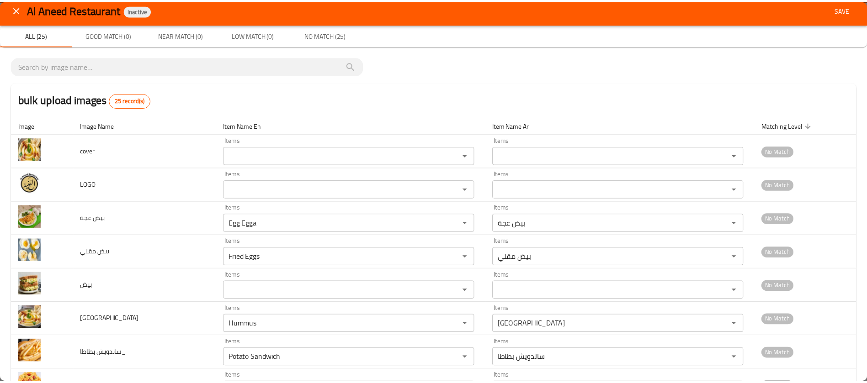
scroll to position [0, 0]
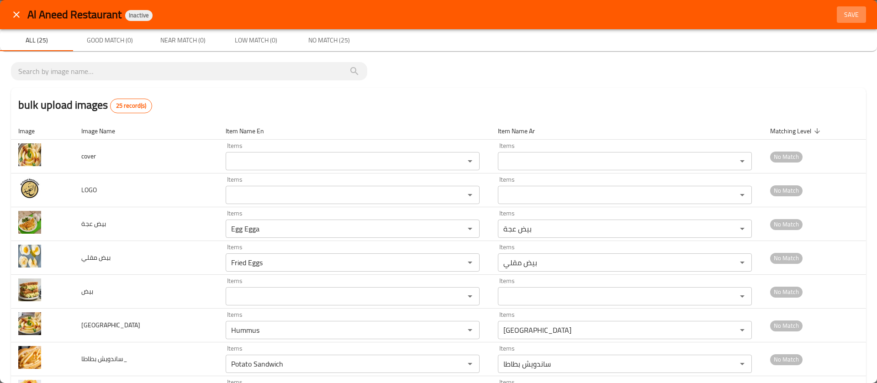
click at [841, 15] on span "Save" at bounding box center [852, 14] width 22 height 11
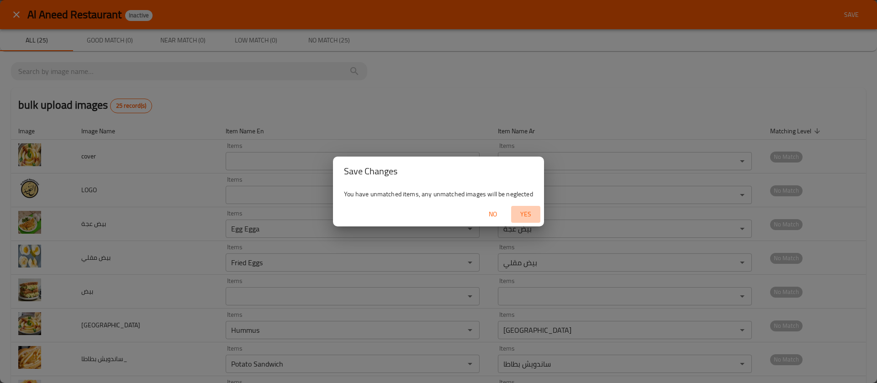
click at [530, 212] on span "Yes" at bounding box center [526, 214] width 22 height 11
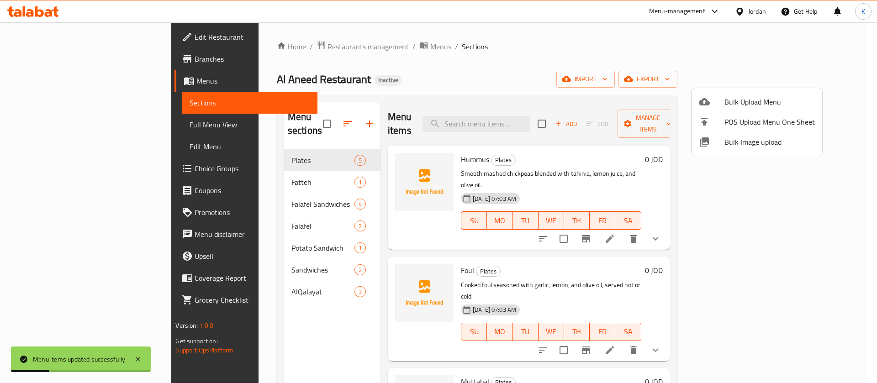
click at [64, 128] on div at bounding box center [438, 191] width 877 height 383
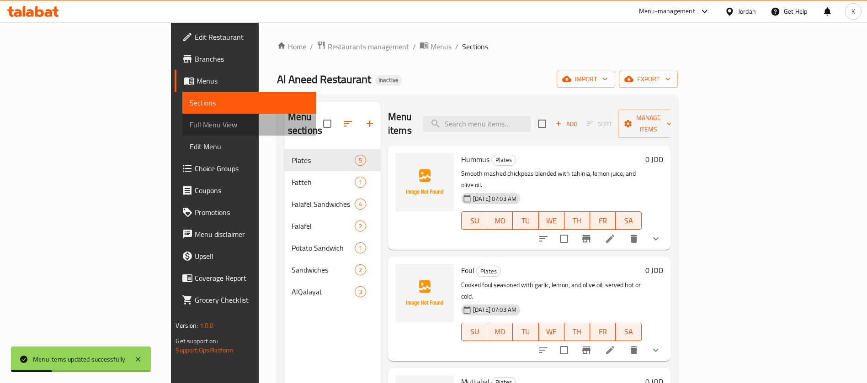
click at [190, 128] on span "Full Menu View" at bounding box center [249, 124] width 119 height 11
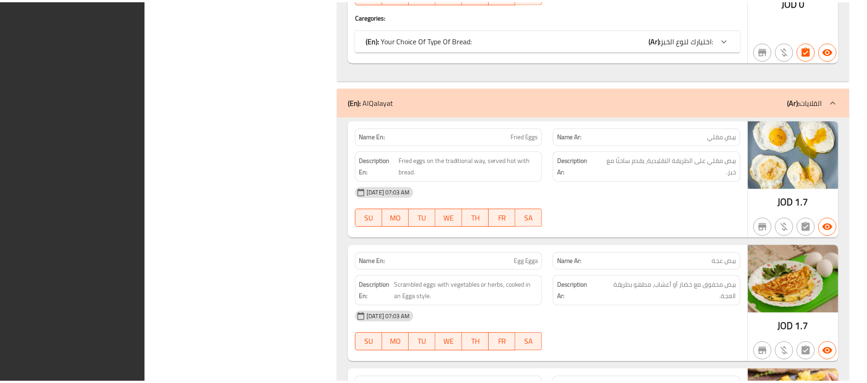
scroll to position [3057, 0]
